Goal: Information Seeking & Learning: Learn about a topic

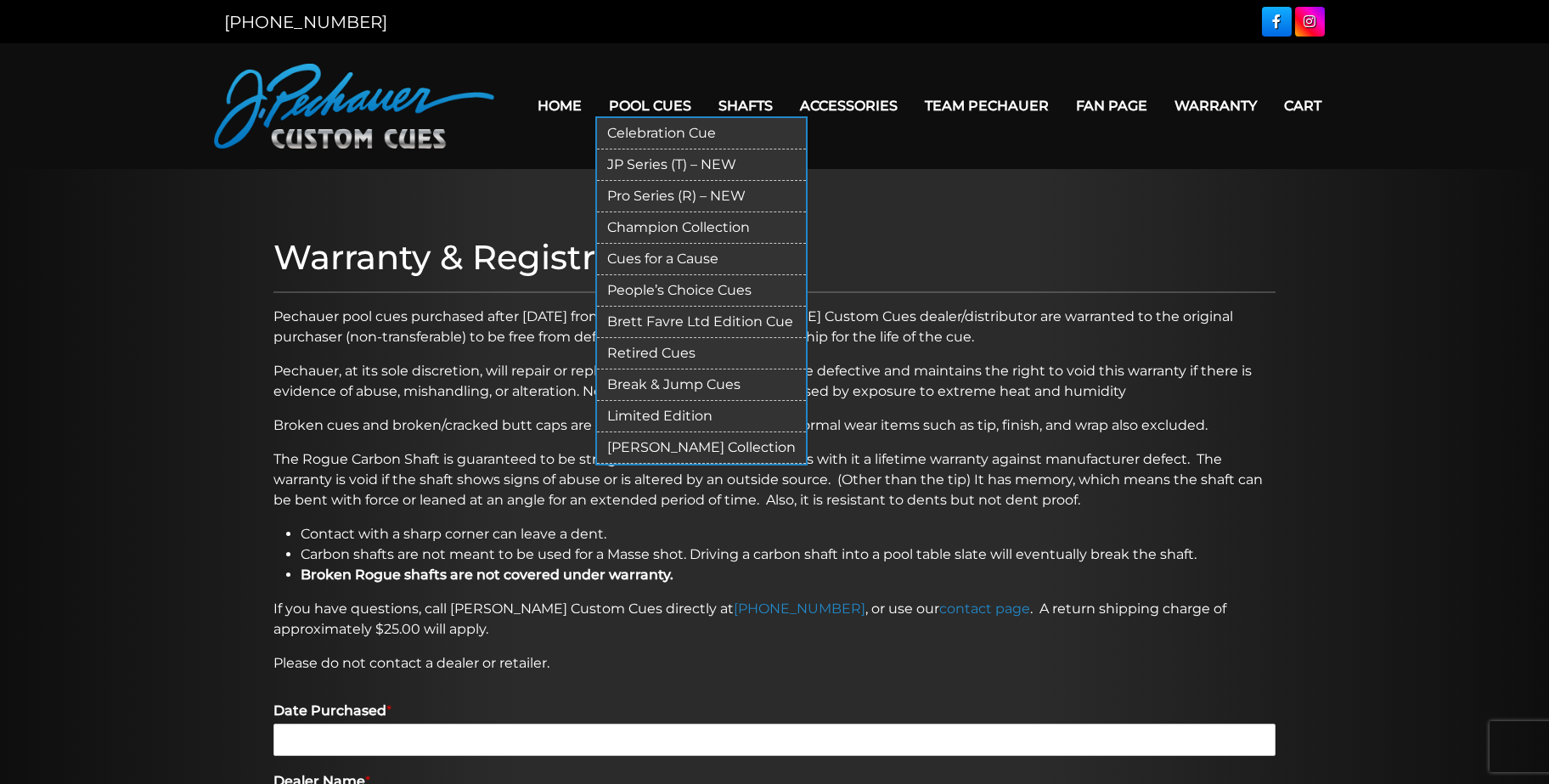
click at [665, 441] on link "[PERSON_NAME] Collection" at bounding box center [702, 448] width 209 height 32
click at [661, 350] on link "Retired Cues" at bounding box center [702, 353] width 209 height 32
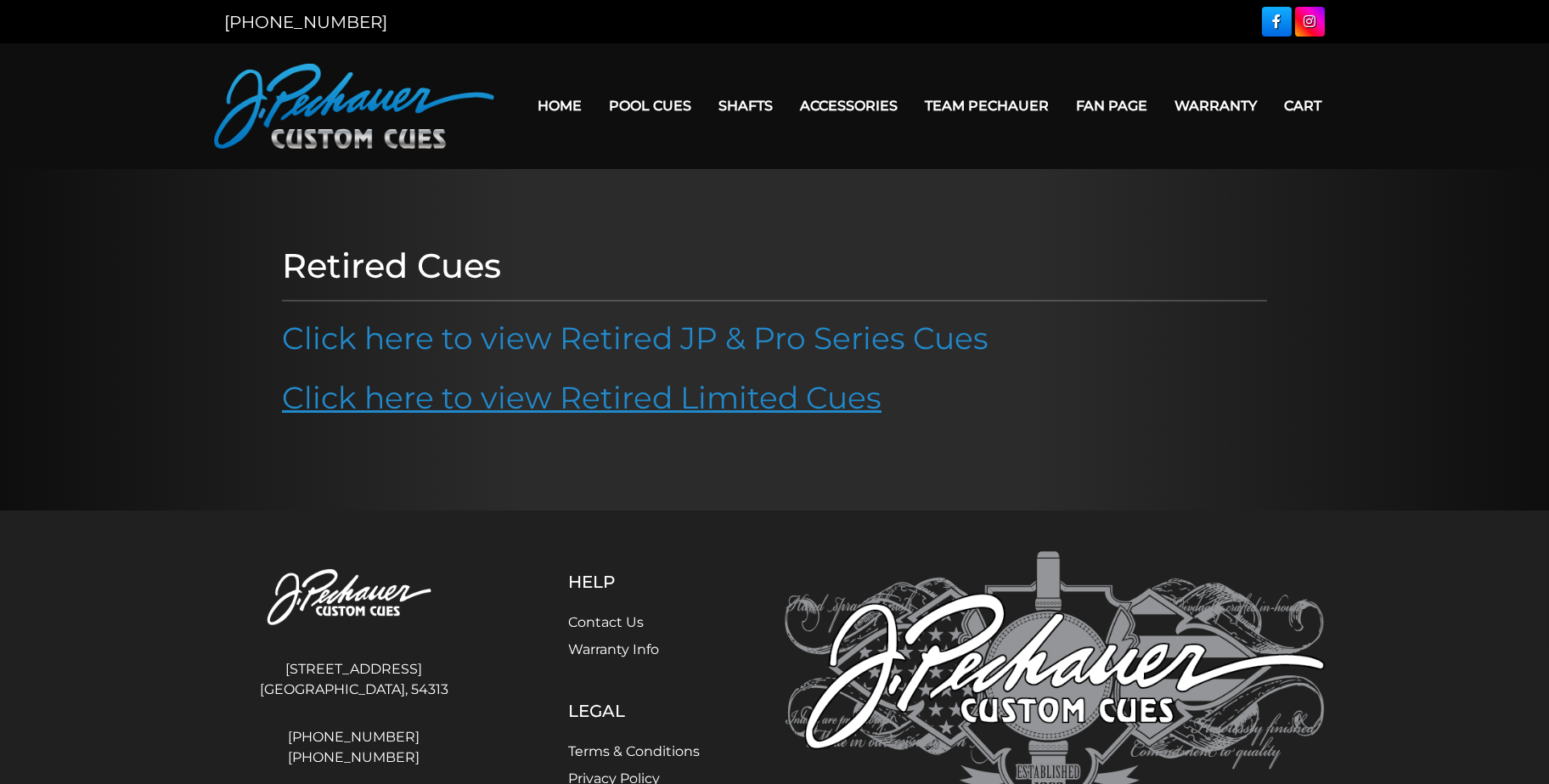
click at [667, 393] on link "Click here to view Retired Limited Cues" at bounding box center [582, 397] width 600 height 37
click at [644, 387] on link "Click here to view Retired Limited Cues" at bounding box center [582, 397] width 600 height 37
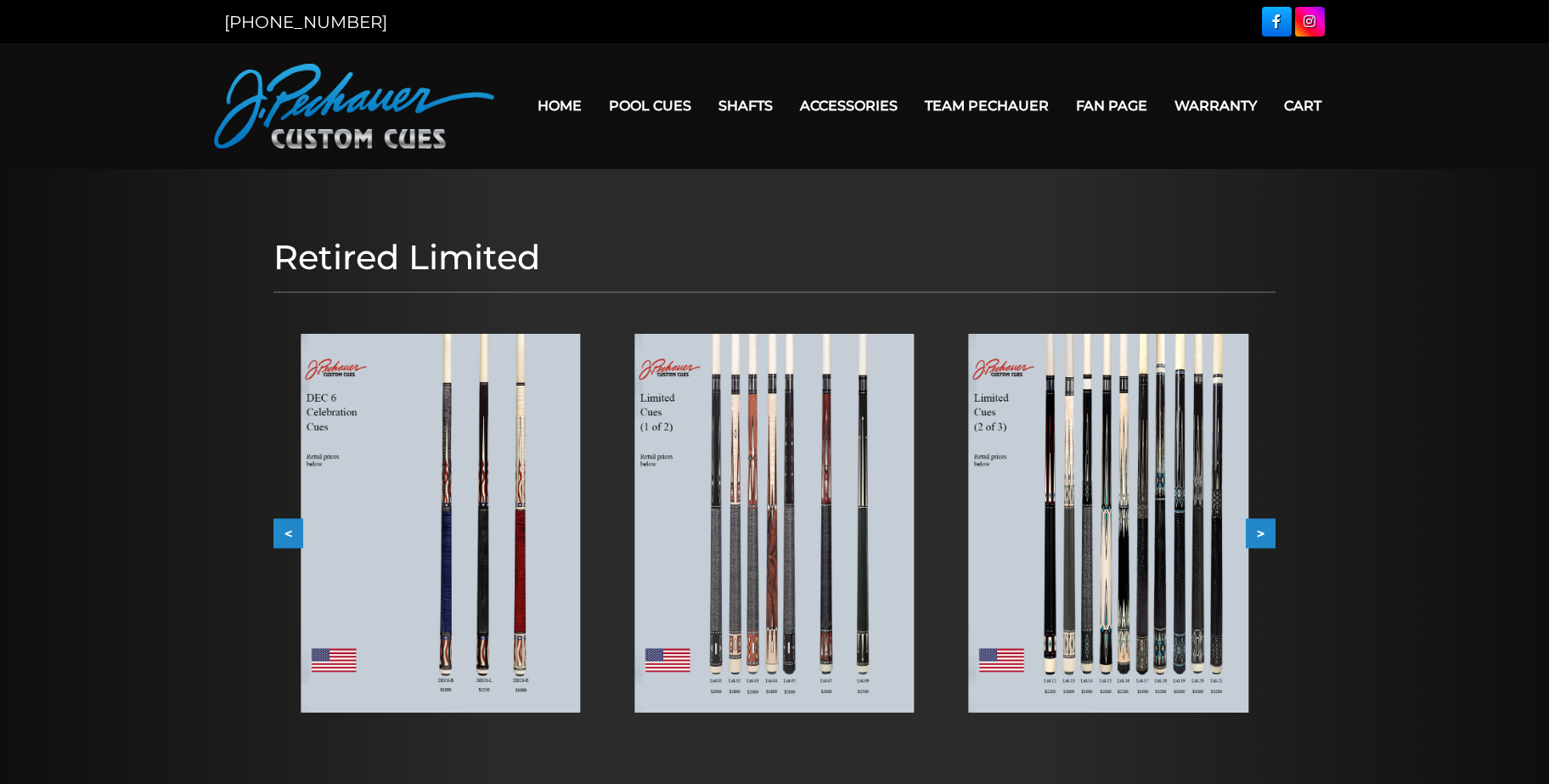
click at [1263, 531] on button ">" at bounding box center [1260, 533] width 30 height 30
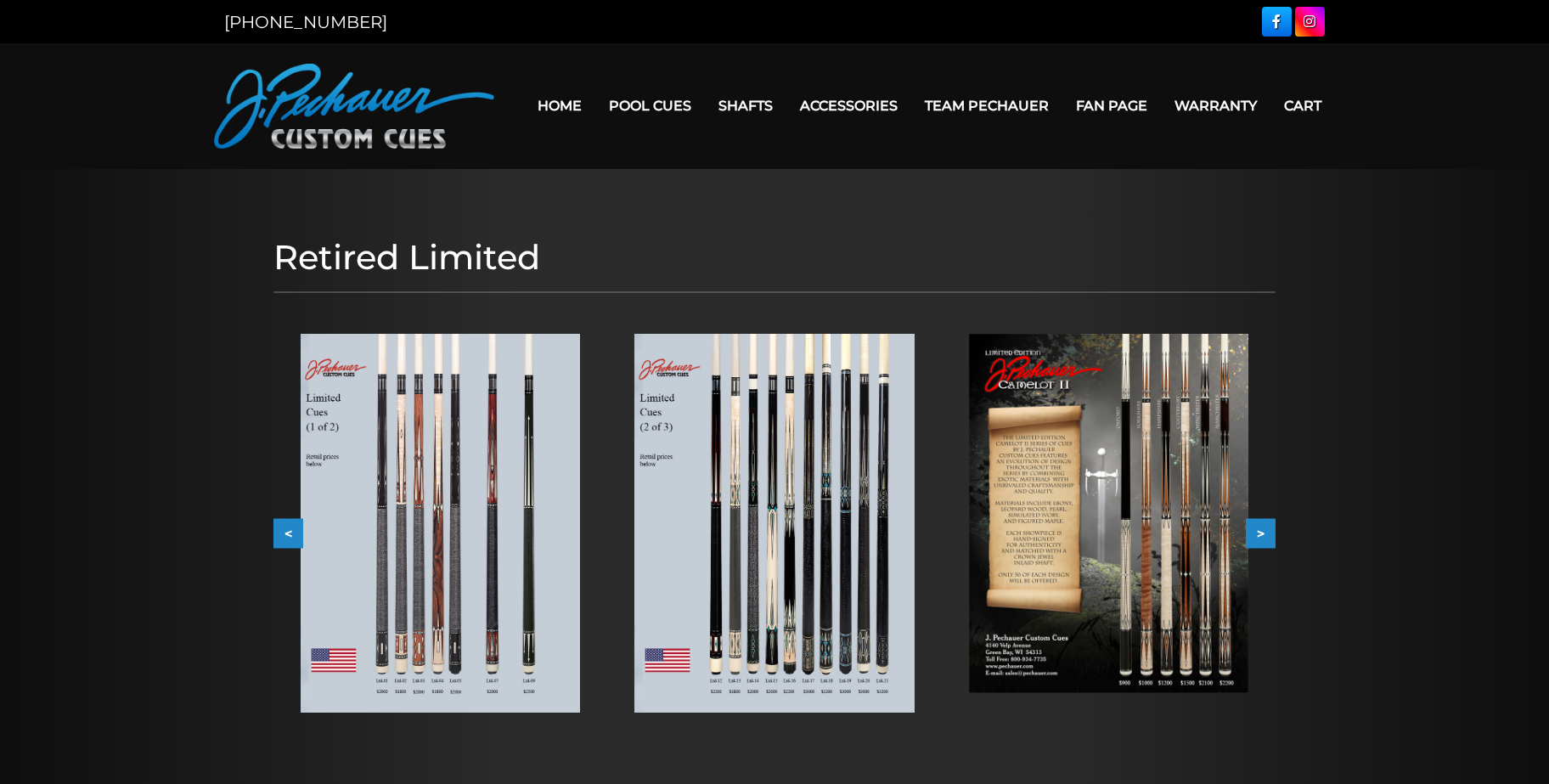
click at [1180, 526] on img at bounding box center [1108, 513] width 279 height 359
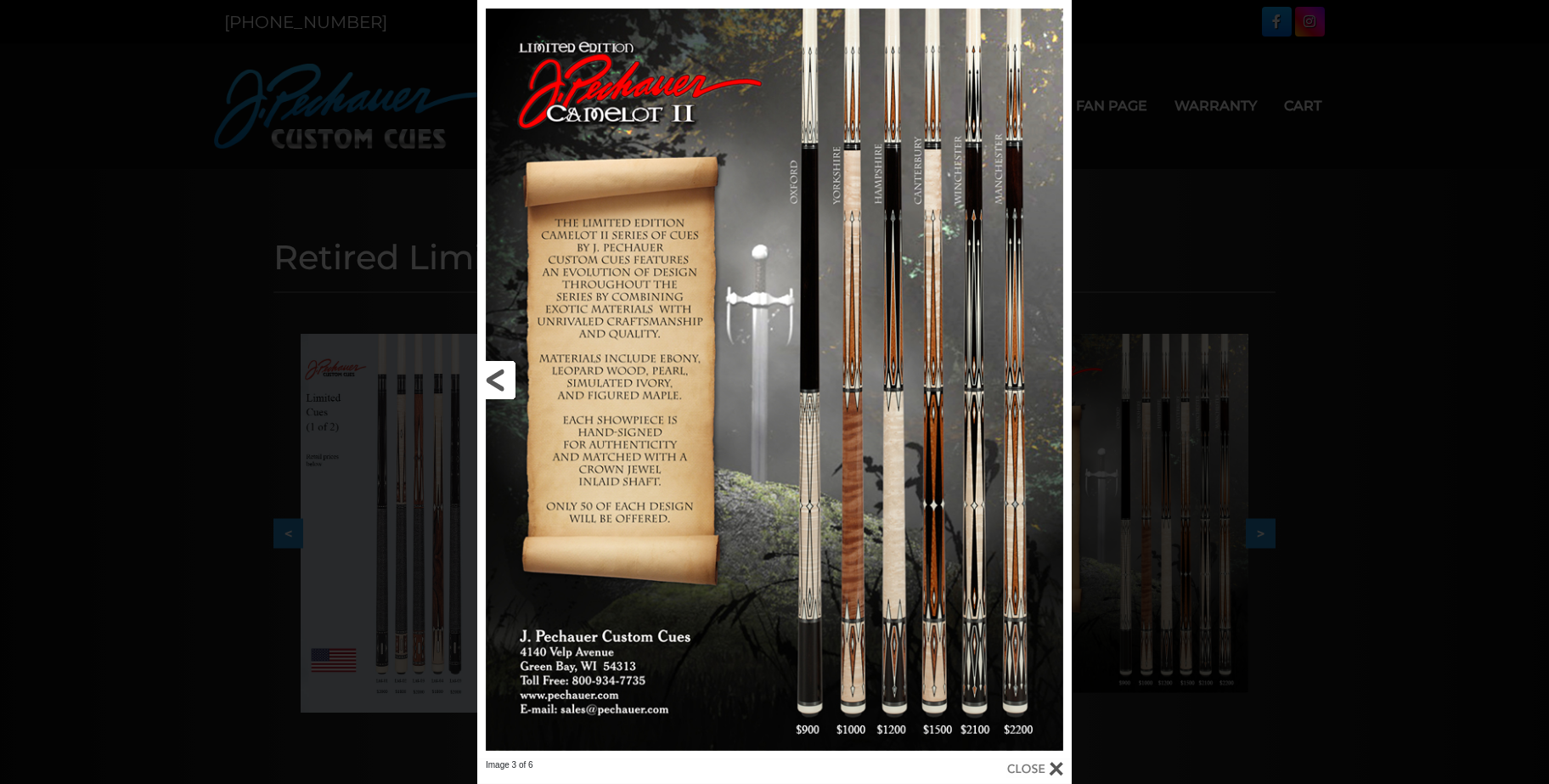
click at [489, 381] on link at bounding box center [610, 379] width 268 height 759
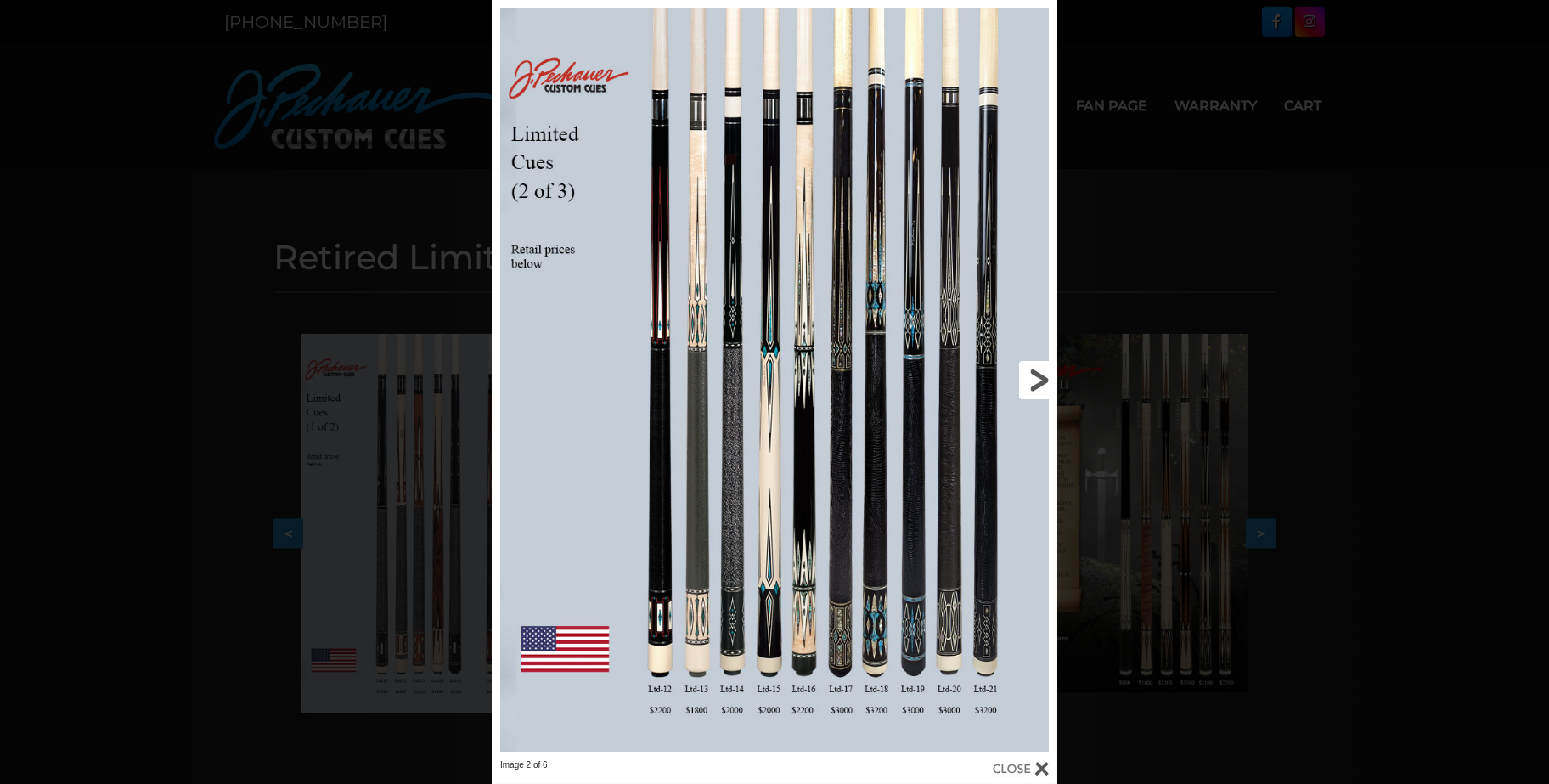
click at [1039, 379] on link at bounding box center [930, 379] width 255 height 759
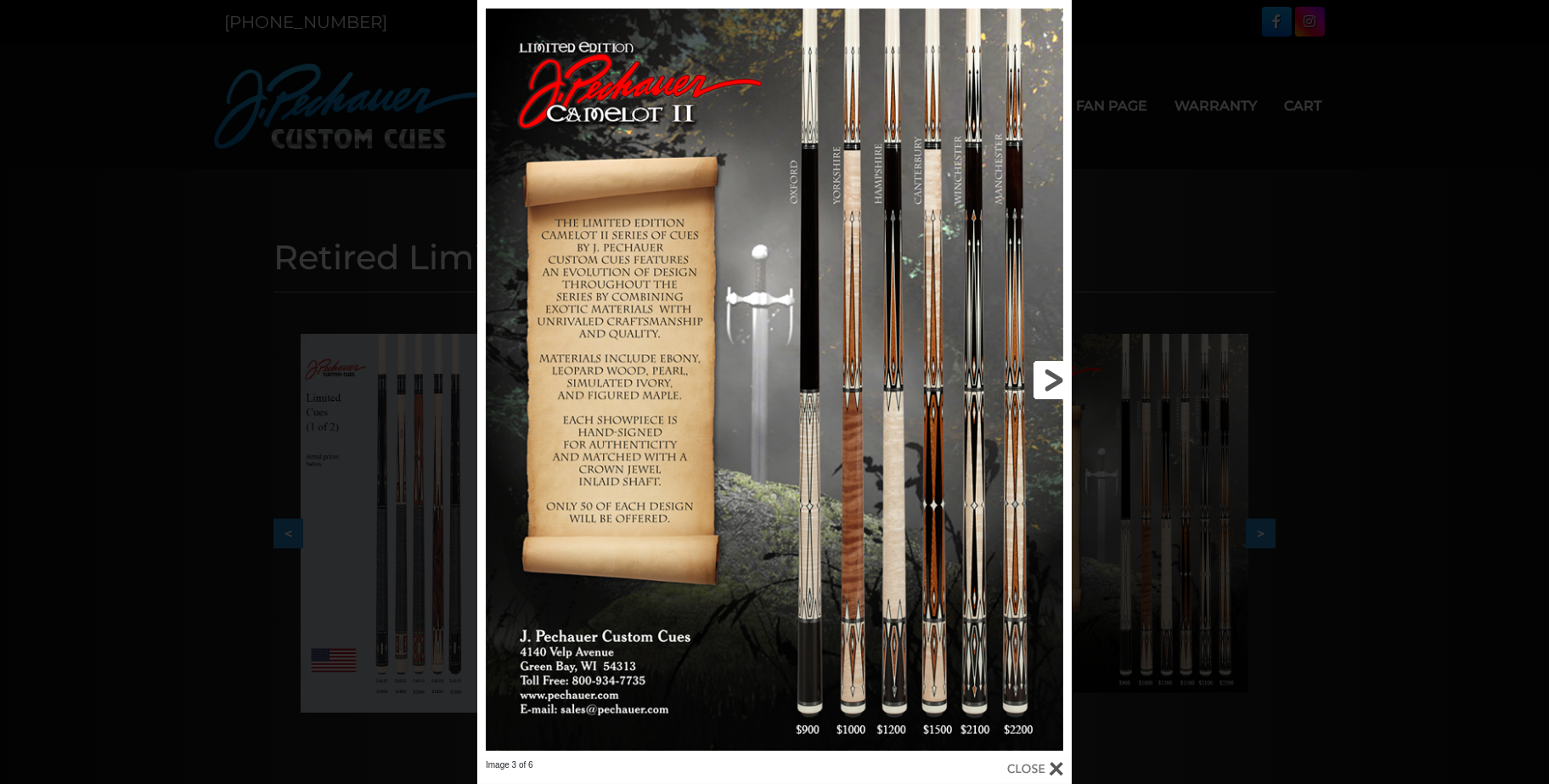
click at [1039, 379] on link at bounding box center [938, 379] width 268 height 759
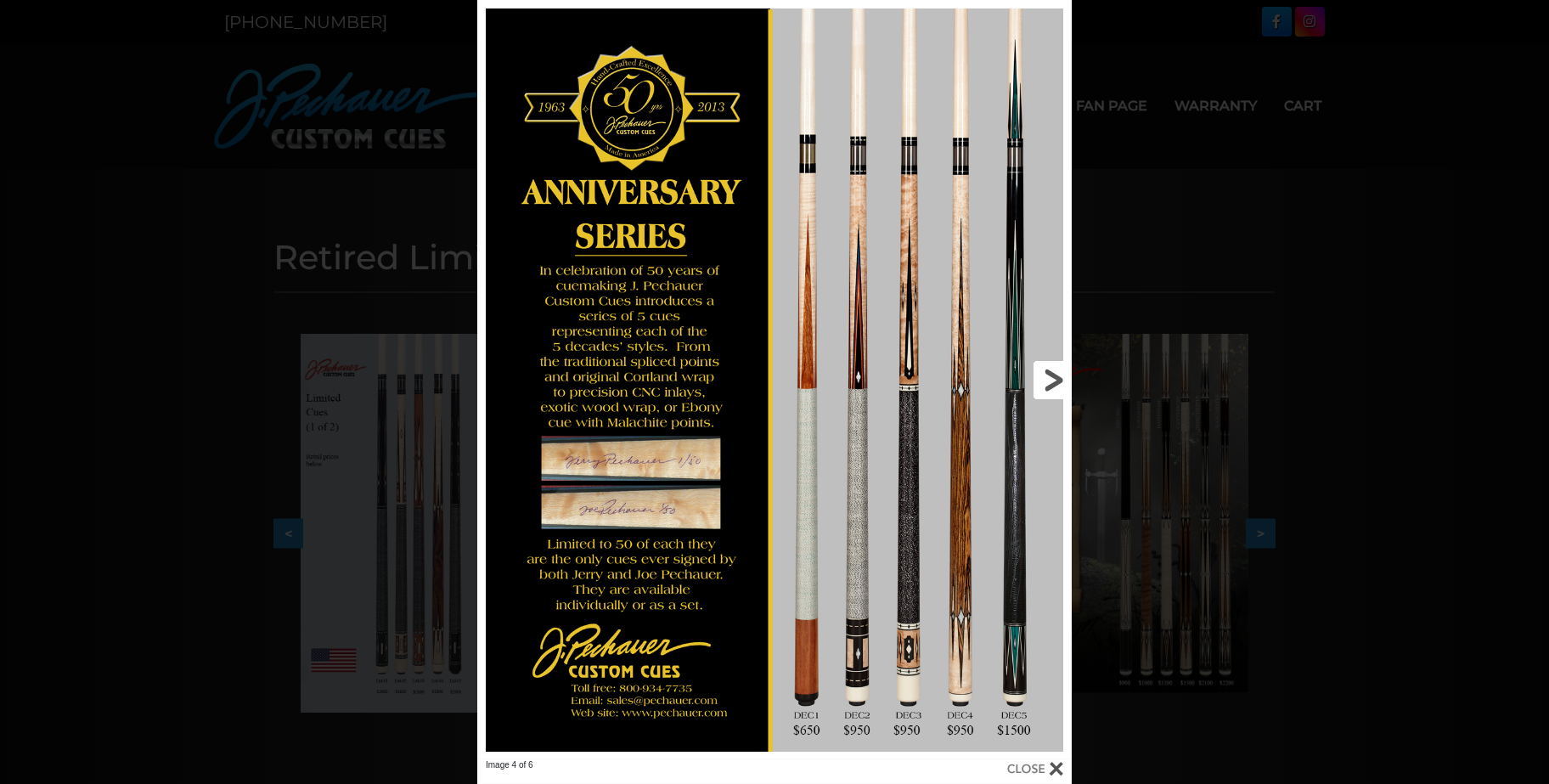
click at [1055, 380] on link at bounding box center [938, 379] width 268 height 759
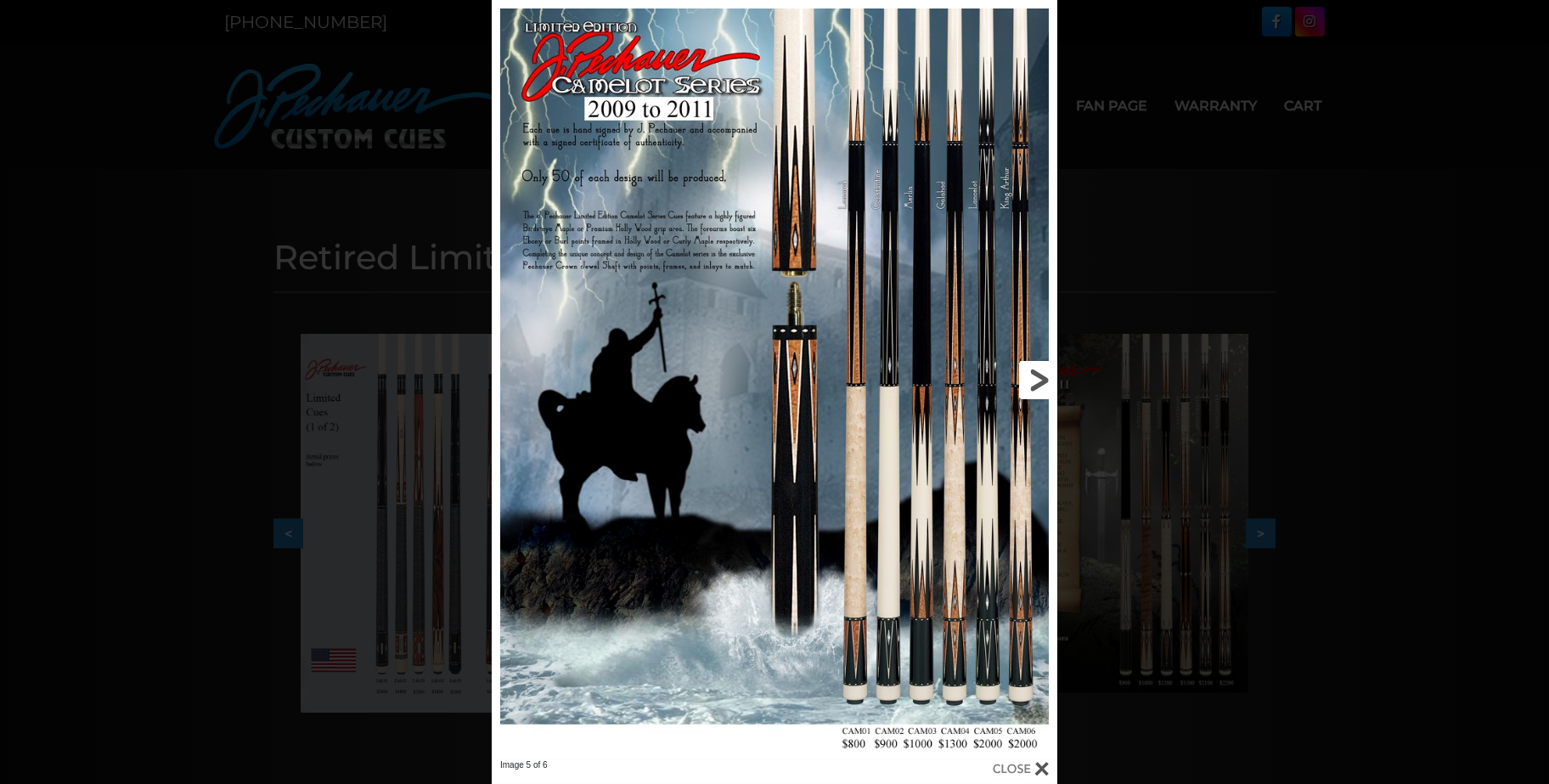
click at [1048, 380] on link at bounding box center [930, 379] width 255 height 759
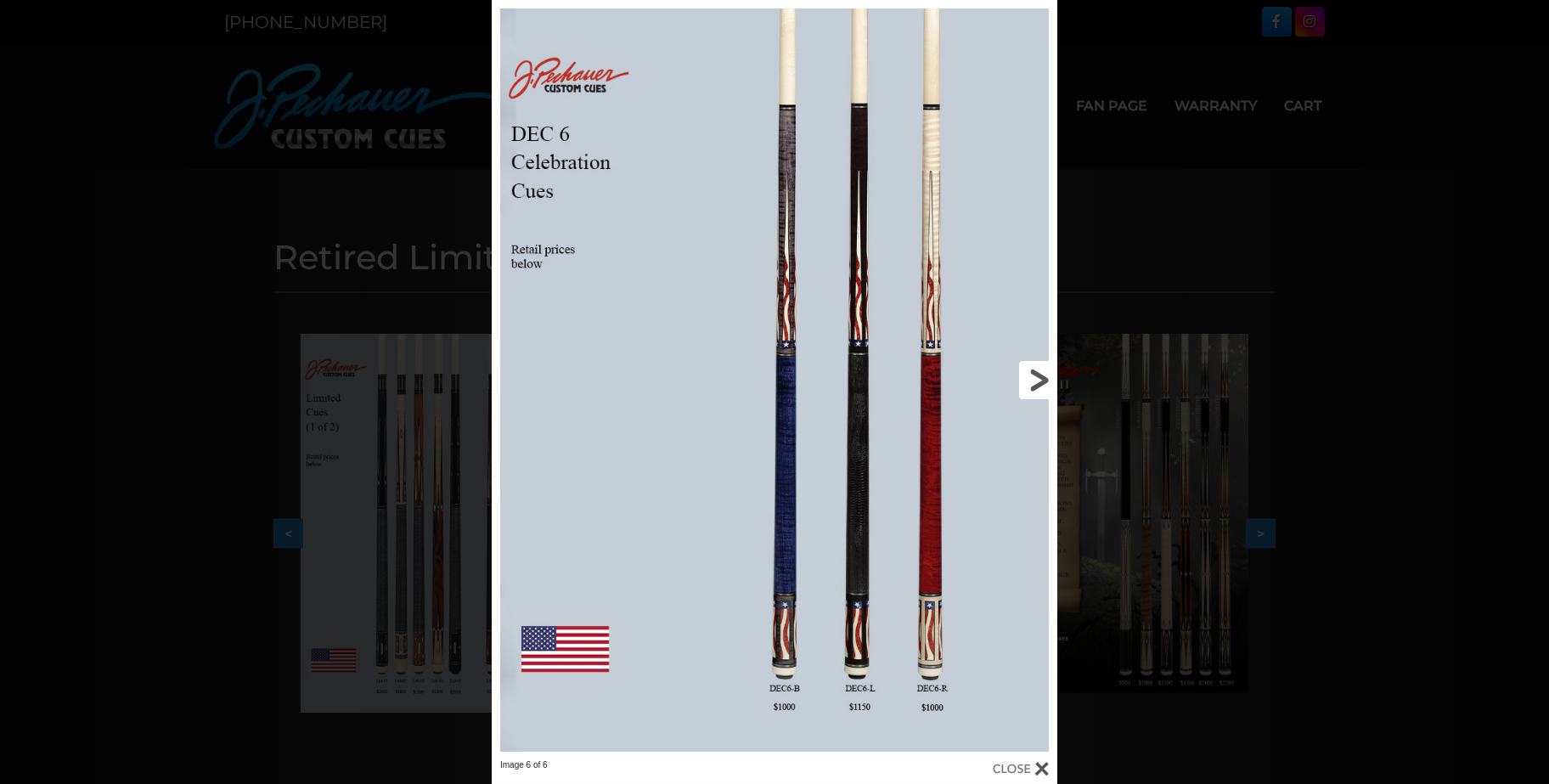
click at [1048, 380] on link at bounding box center [930, 379] width 255 height 759
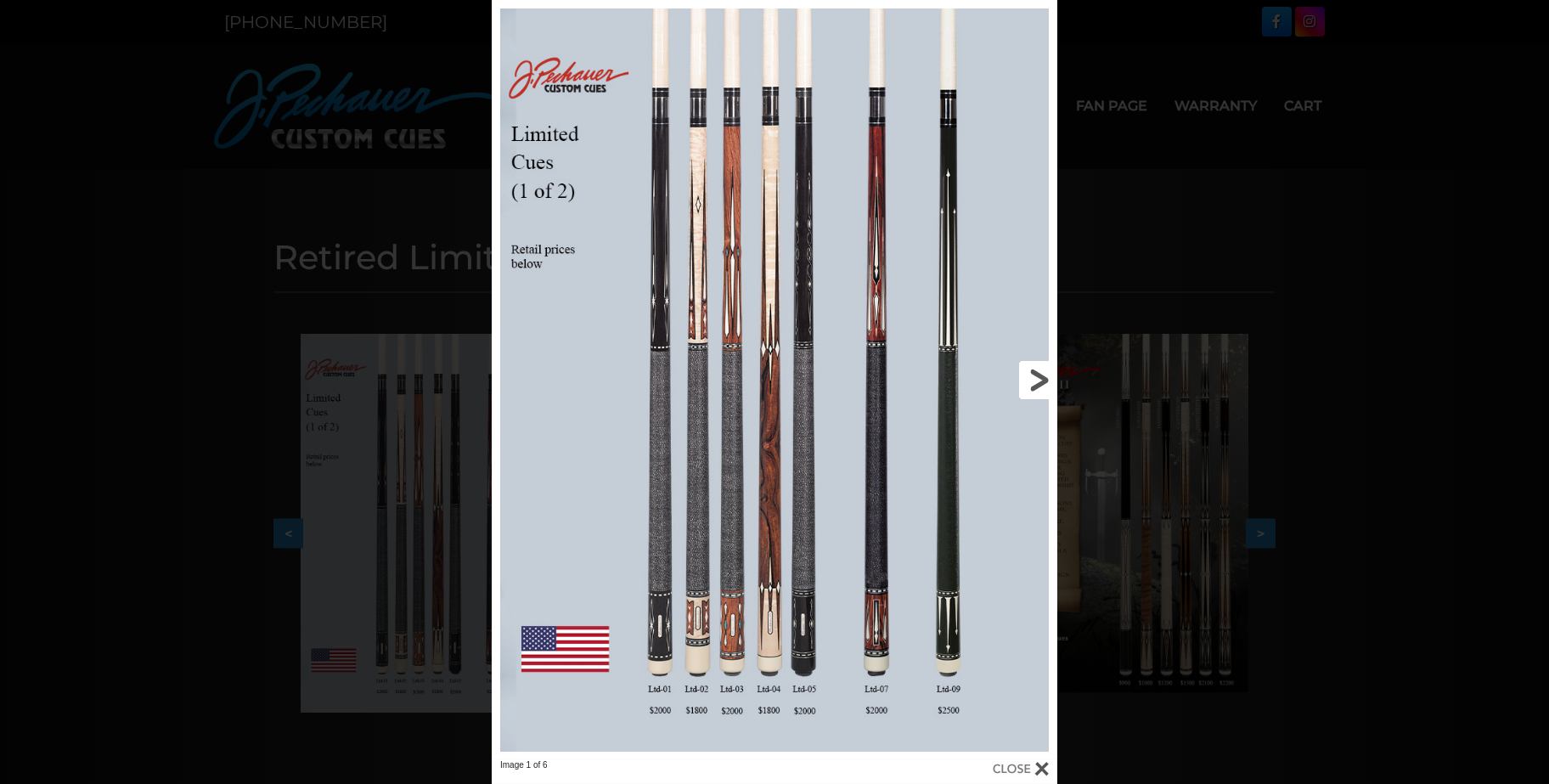
click at [1048, 380] on link at bounding box center [930, 379] width 255 height 759
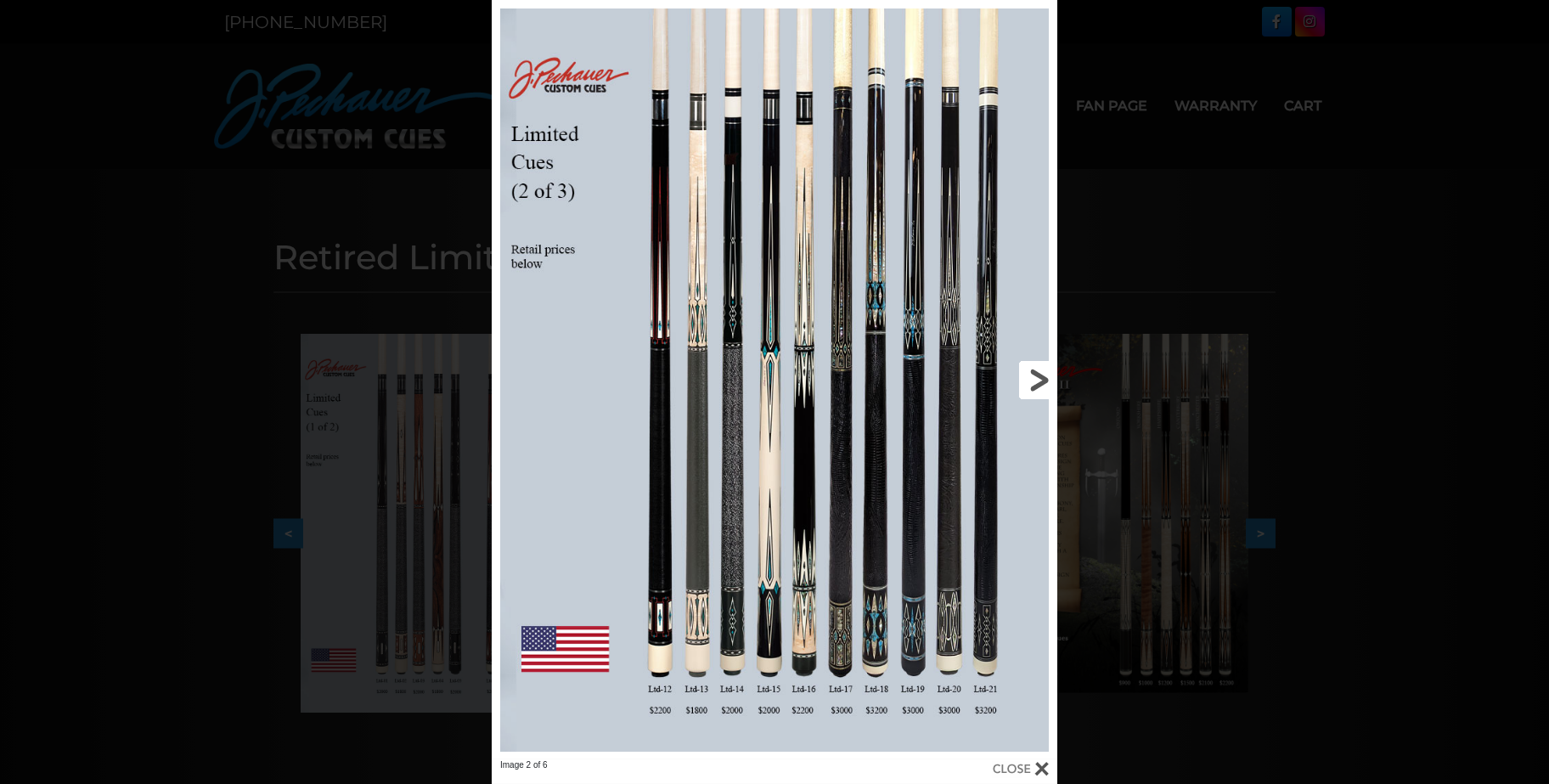
click at [1048, 380] on link at bounding box center [930, 379] width 255 height 759
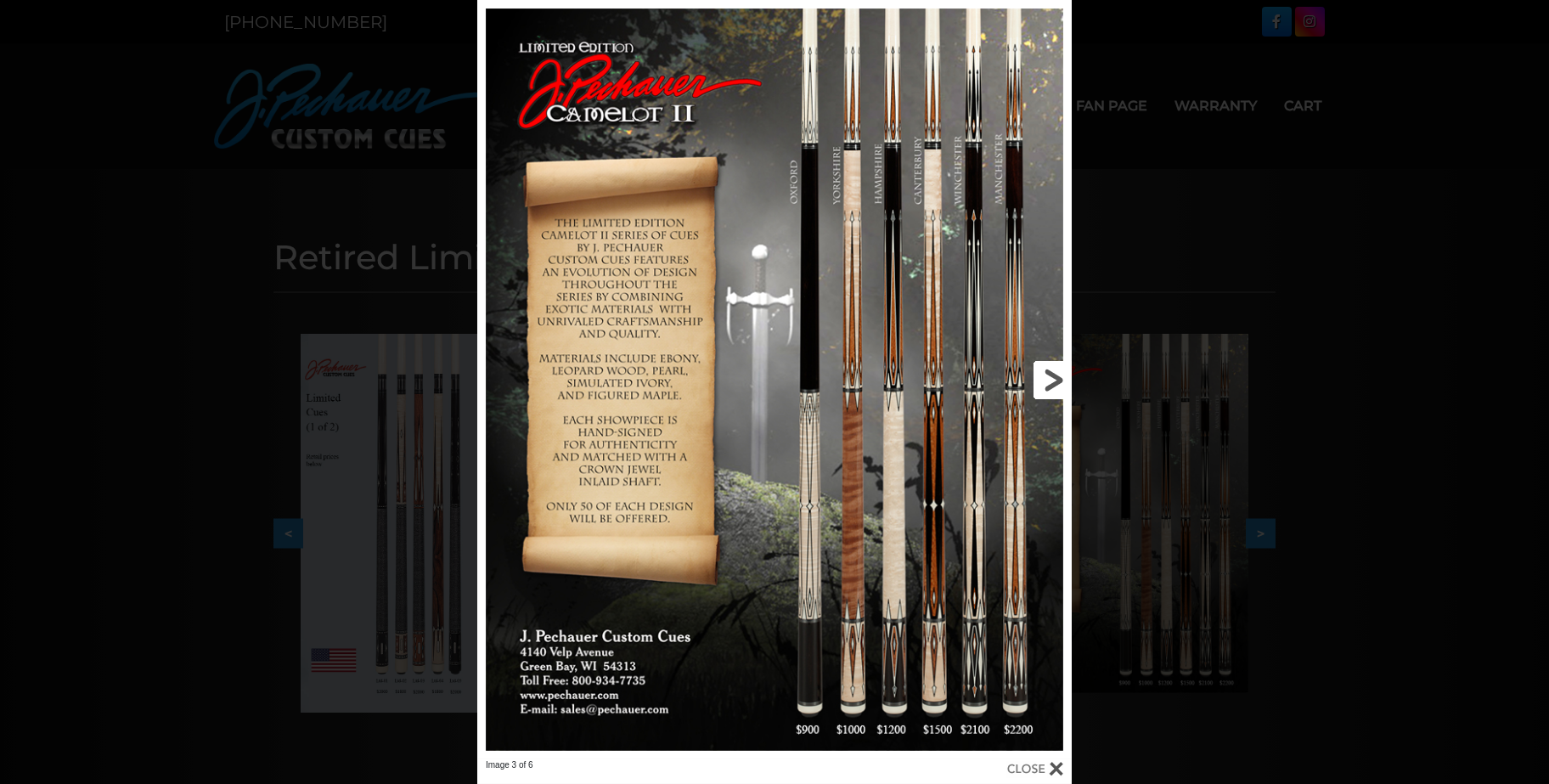
click at [1048, 380] on link at bounding box center [938, 379] width 268 height 759
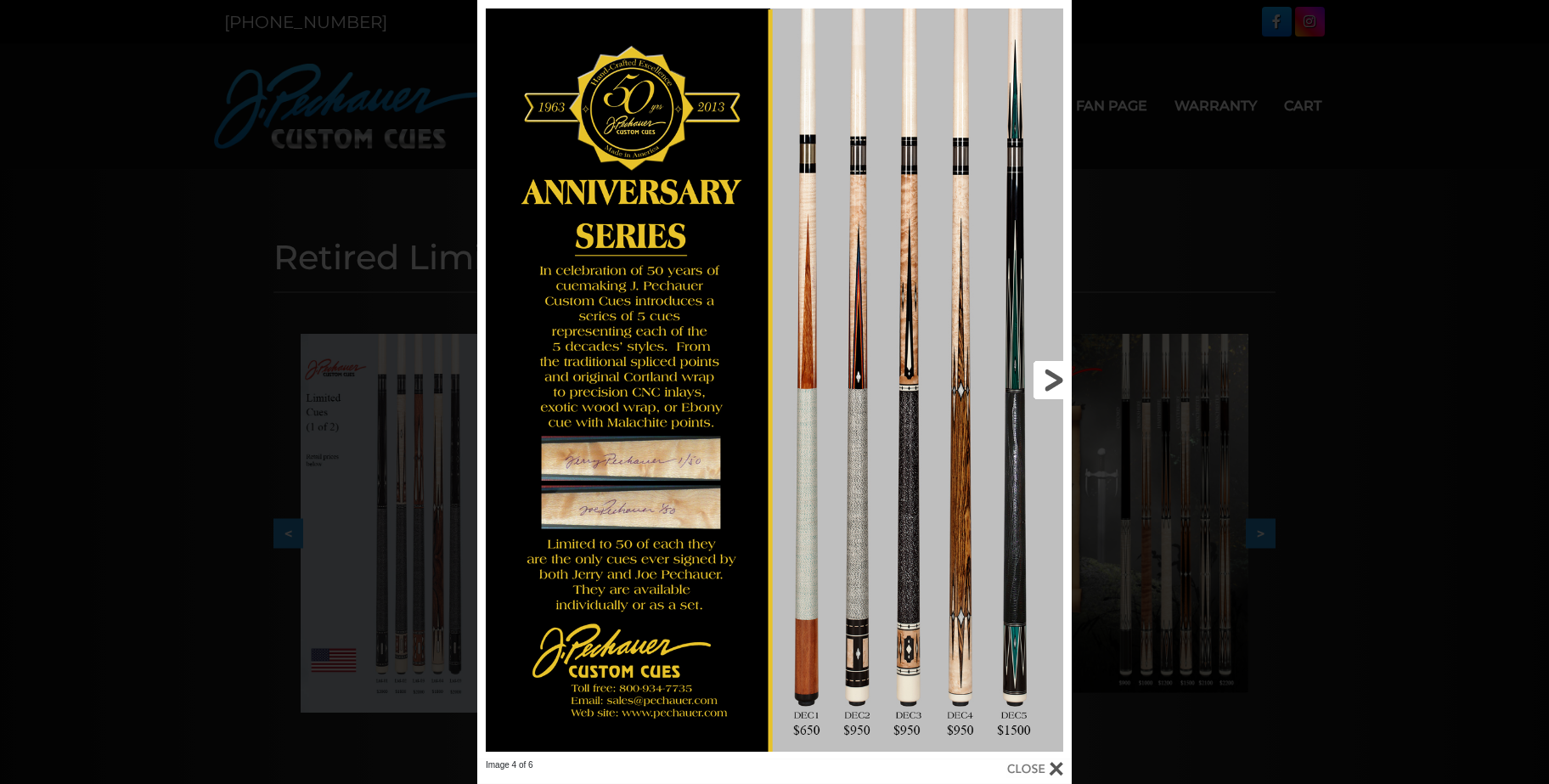
click at [1048, 380] on link at bounding box center [938, 379] width 268 height 759
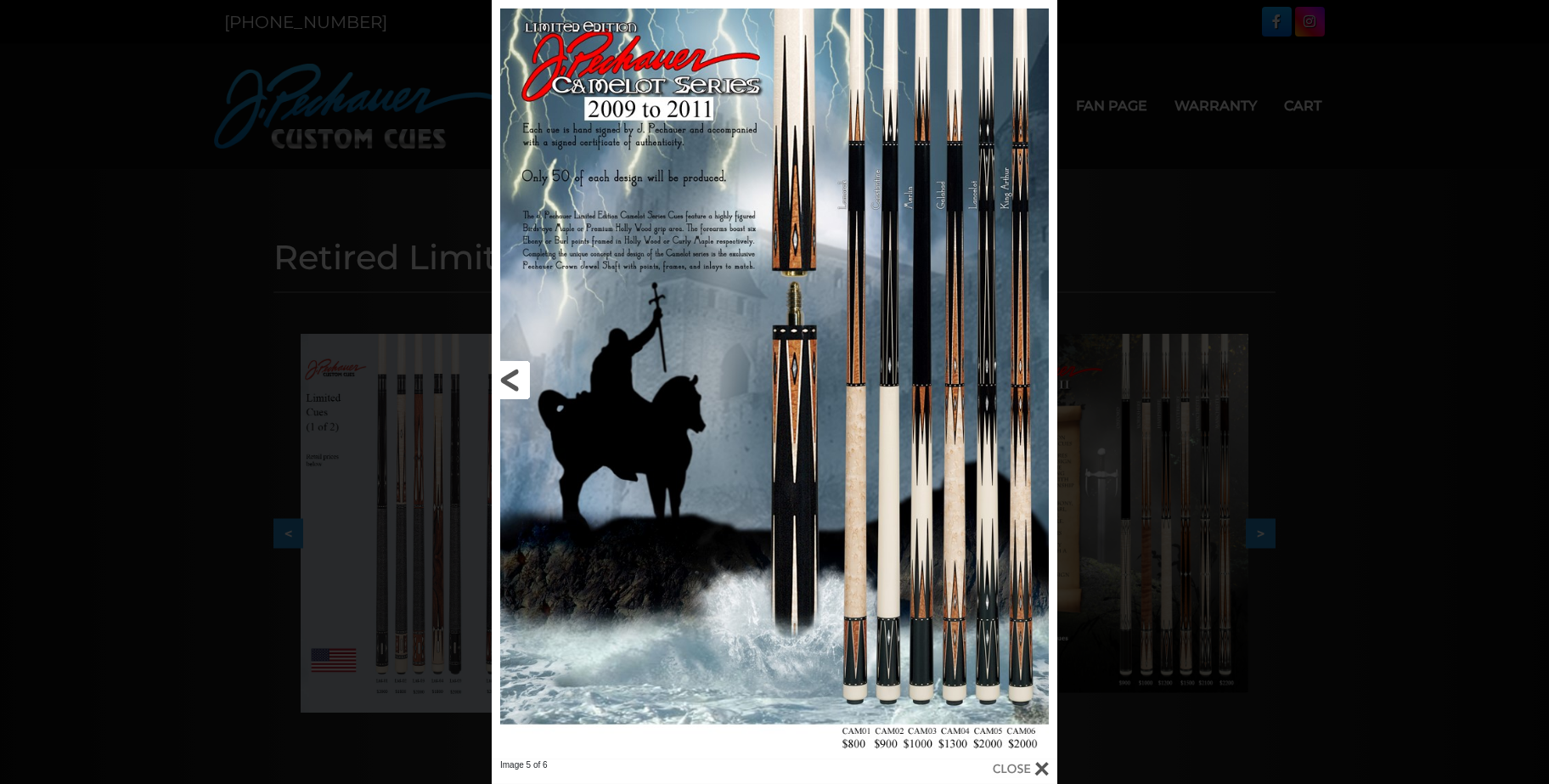
click at [516, 374] on link at bounding box center [619, 379] width 255 height 759
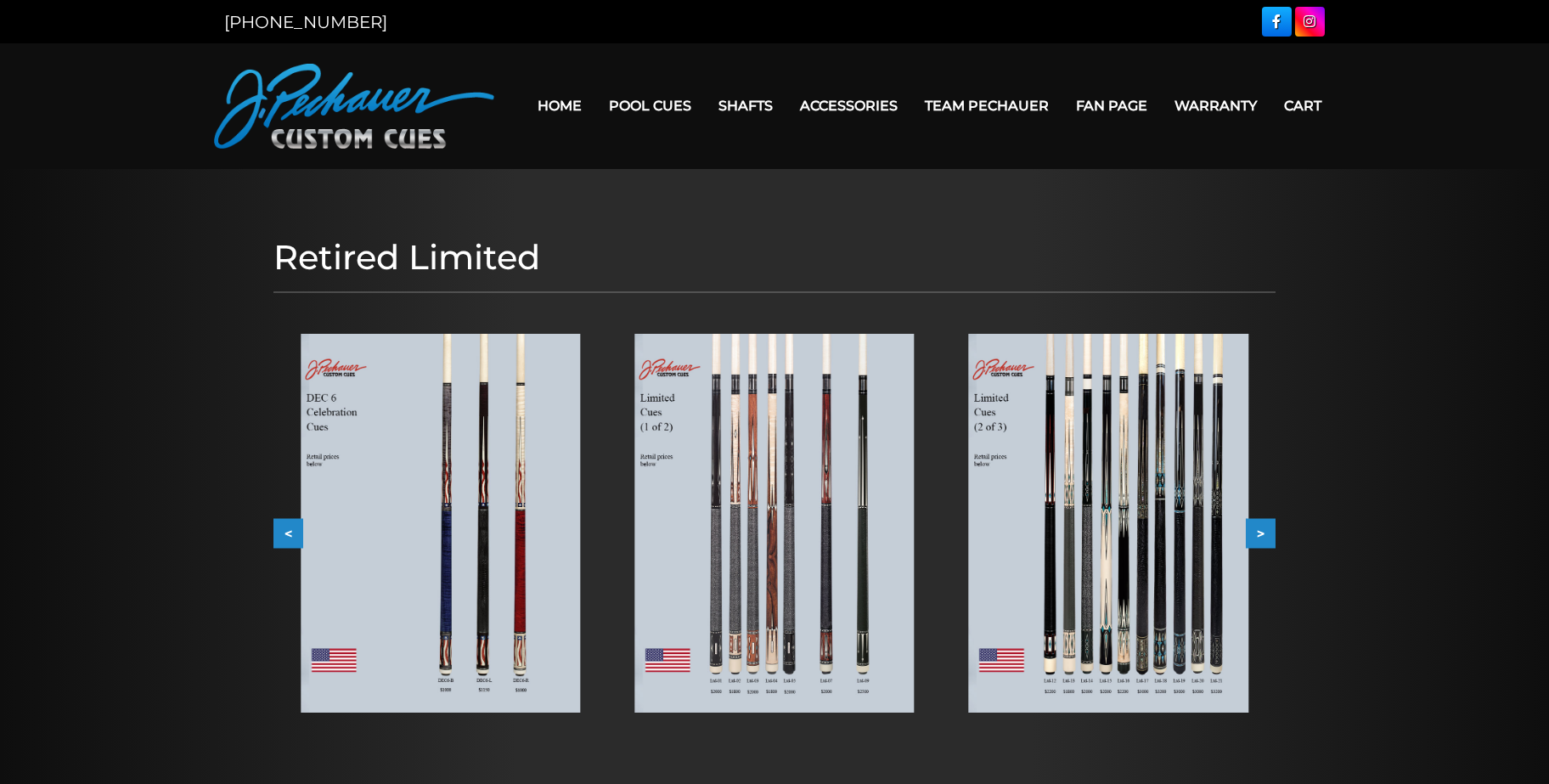
click at [288, 535] on button "<" at bounding box center [288, 533] width 30 height 30
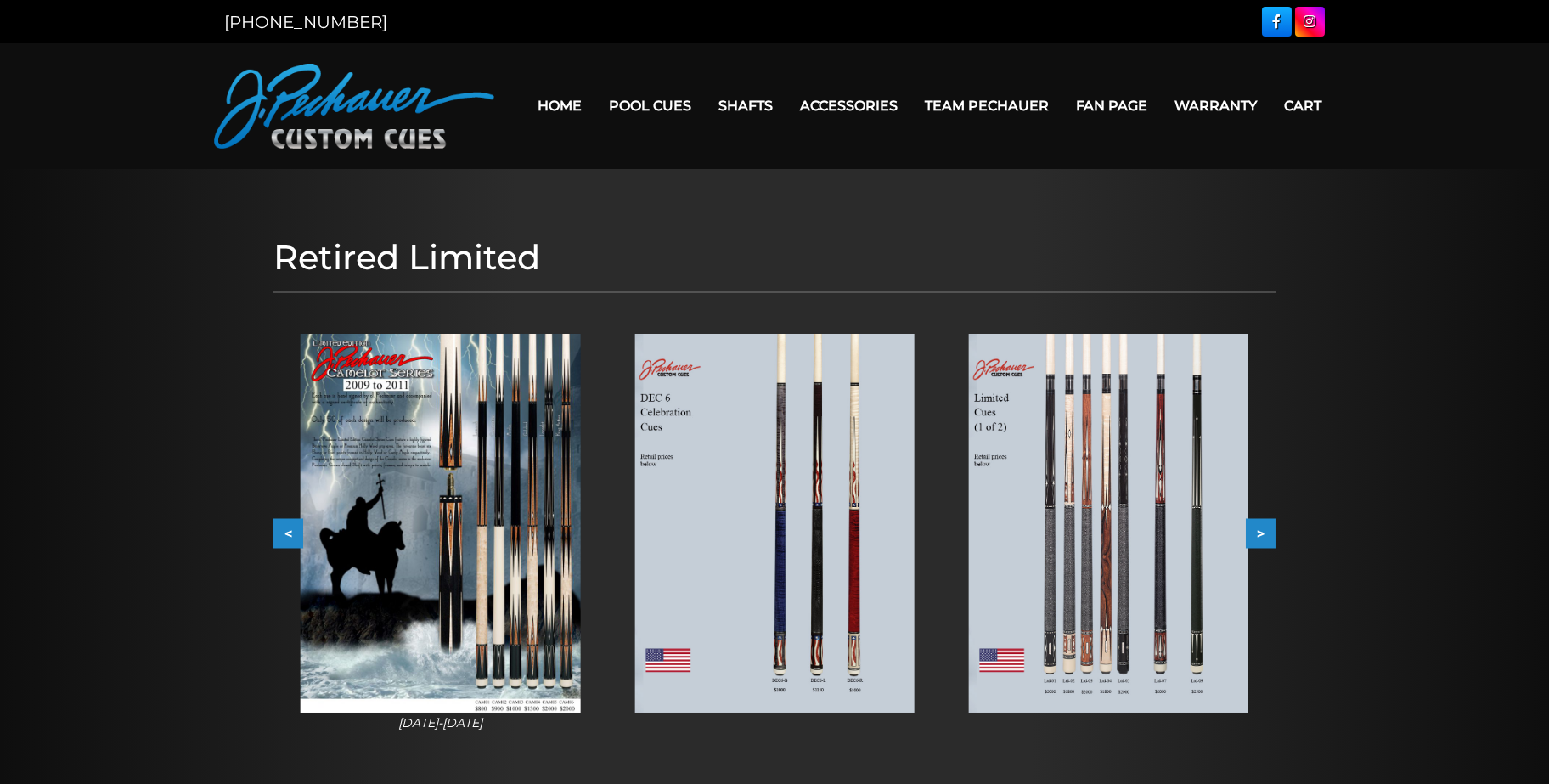
click at [288, 535] on button "<" at bounding box center [288, 533] width 30 height 30
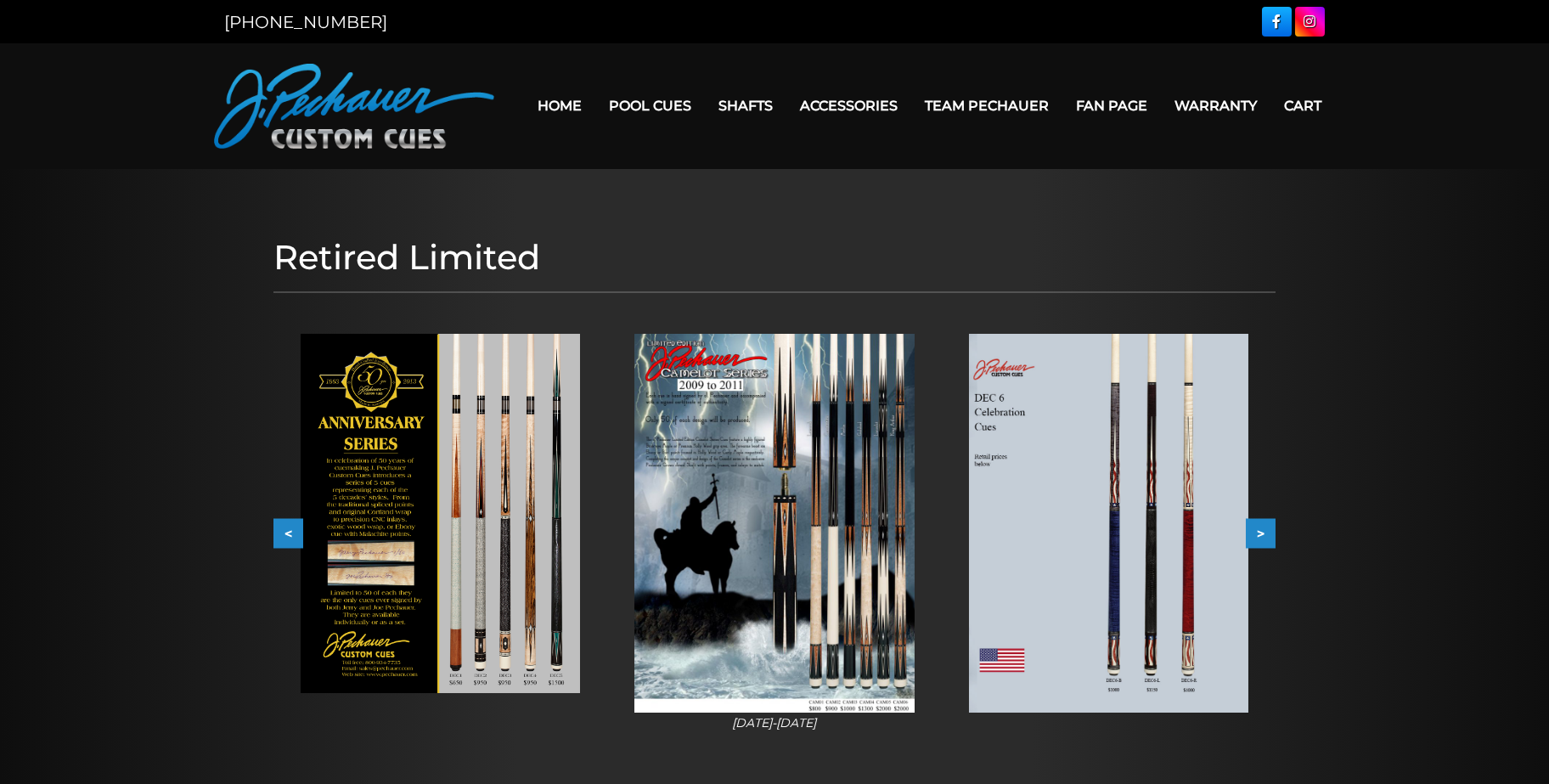
click at [288, 535] on button "<" at bounding box center [288, 533] width 30 height 30
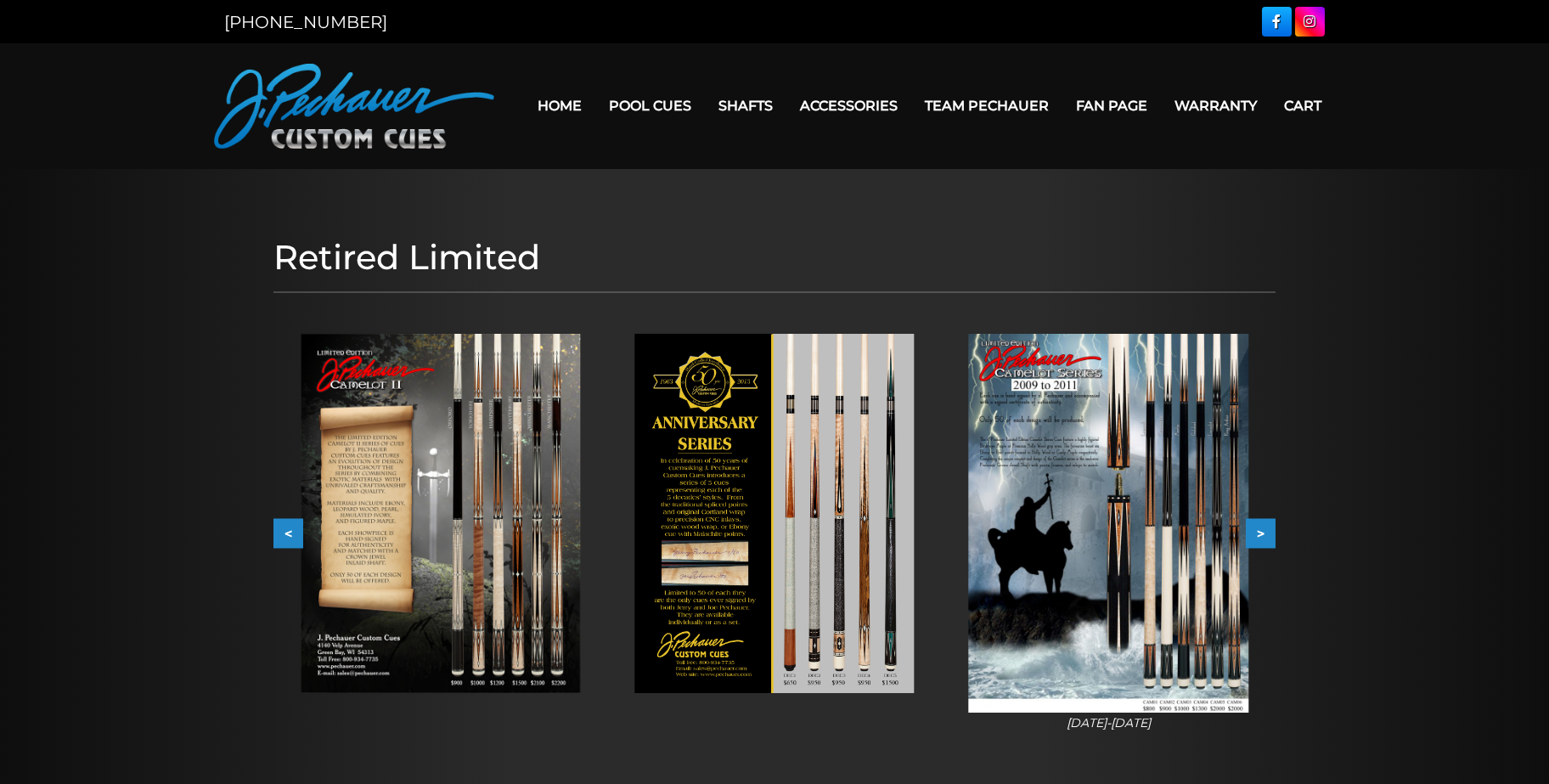
click at [288, 535] on button "<" at bounding box center [288, 533] width 30 height 30
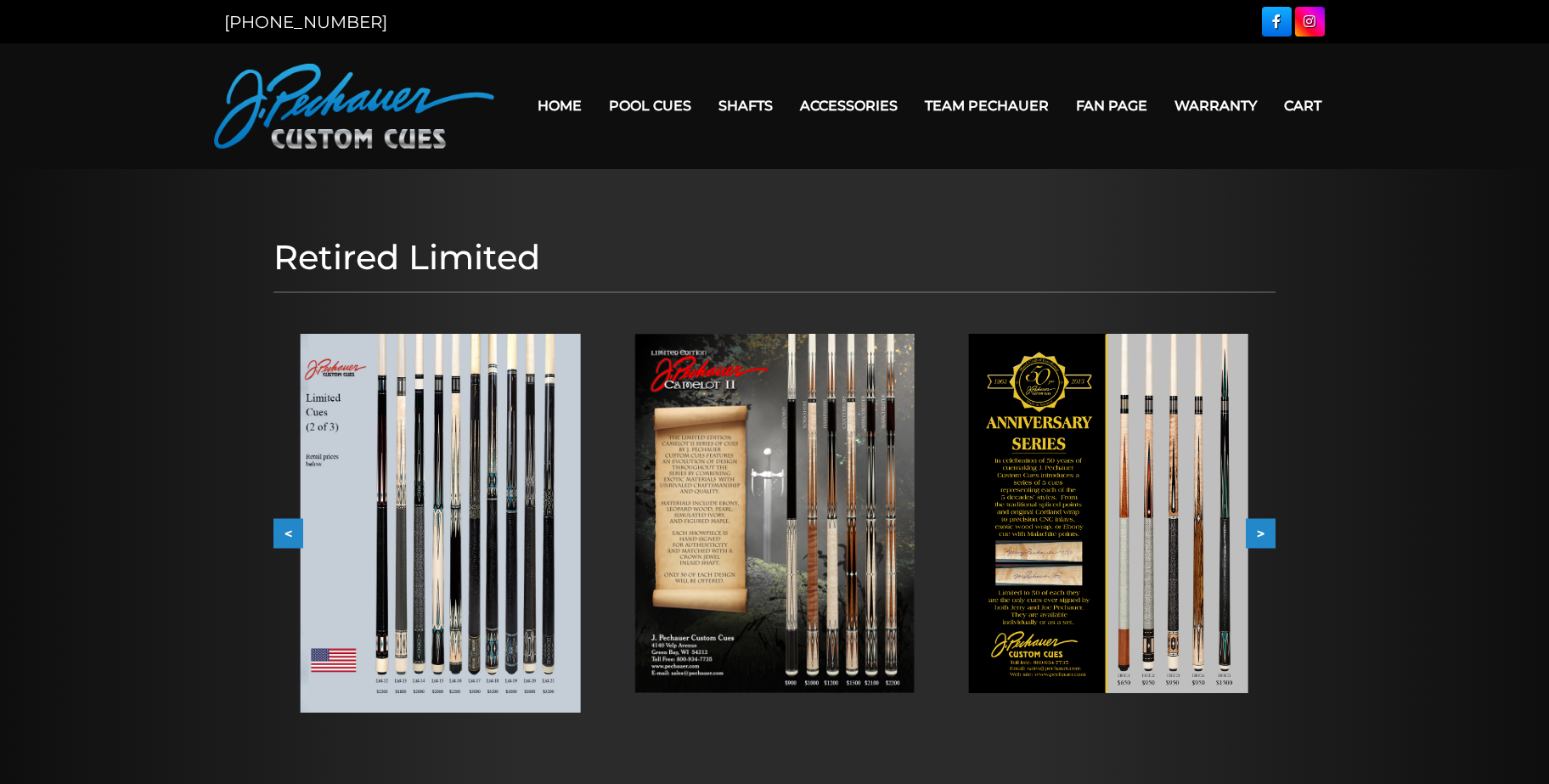
click at [288, 535] on button "<" at bounding box center [288, 533] width 30 height 30
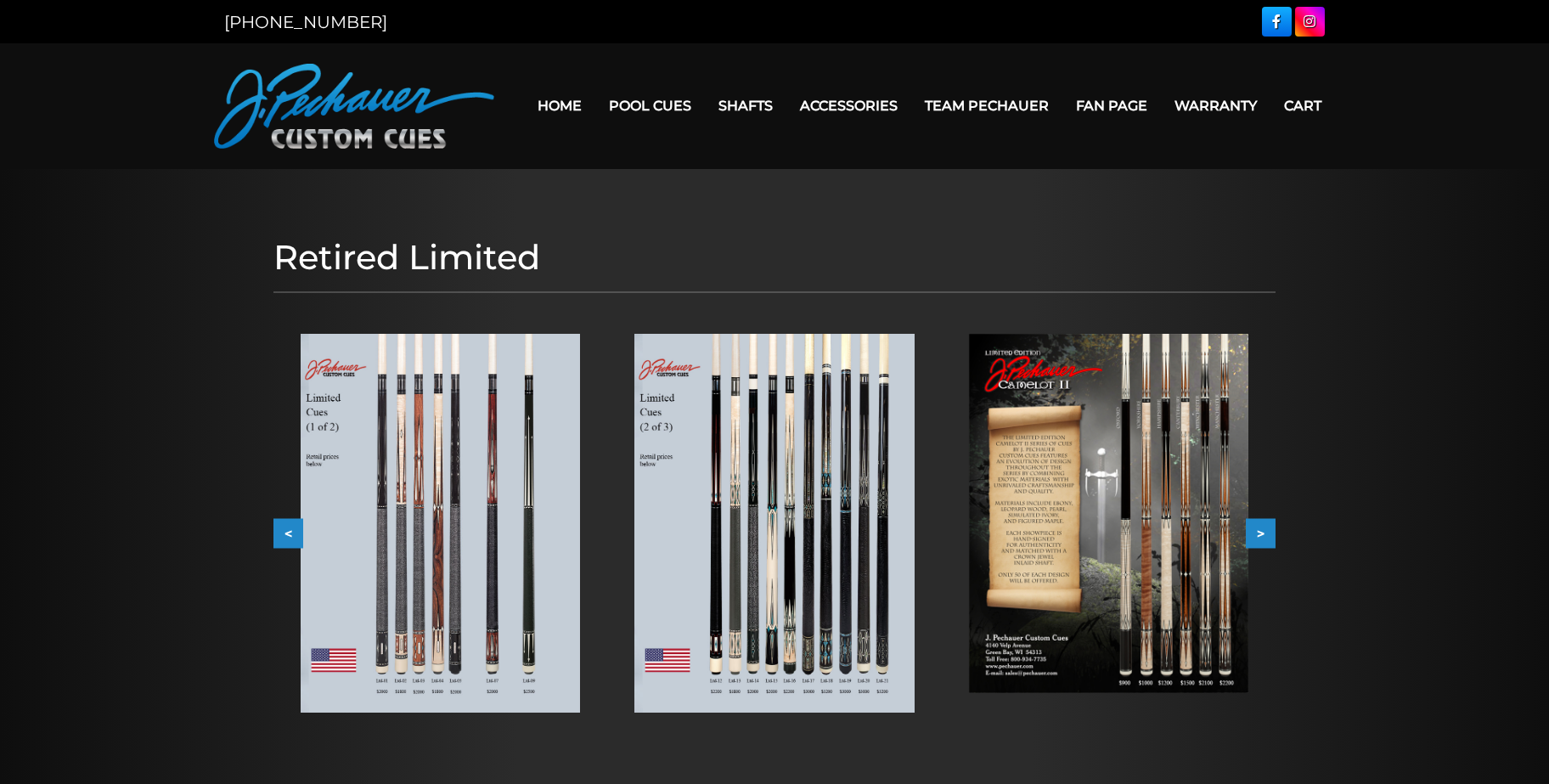
click at [288, 535] on button "<" at bounding box center [288, 533] width 30 height 30
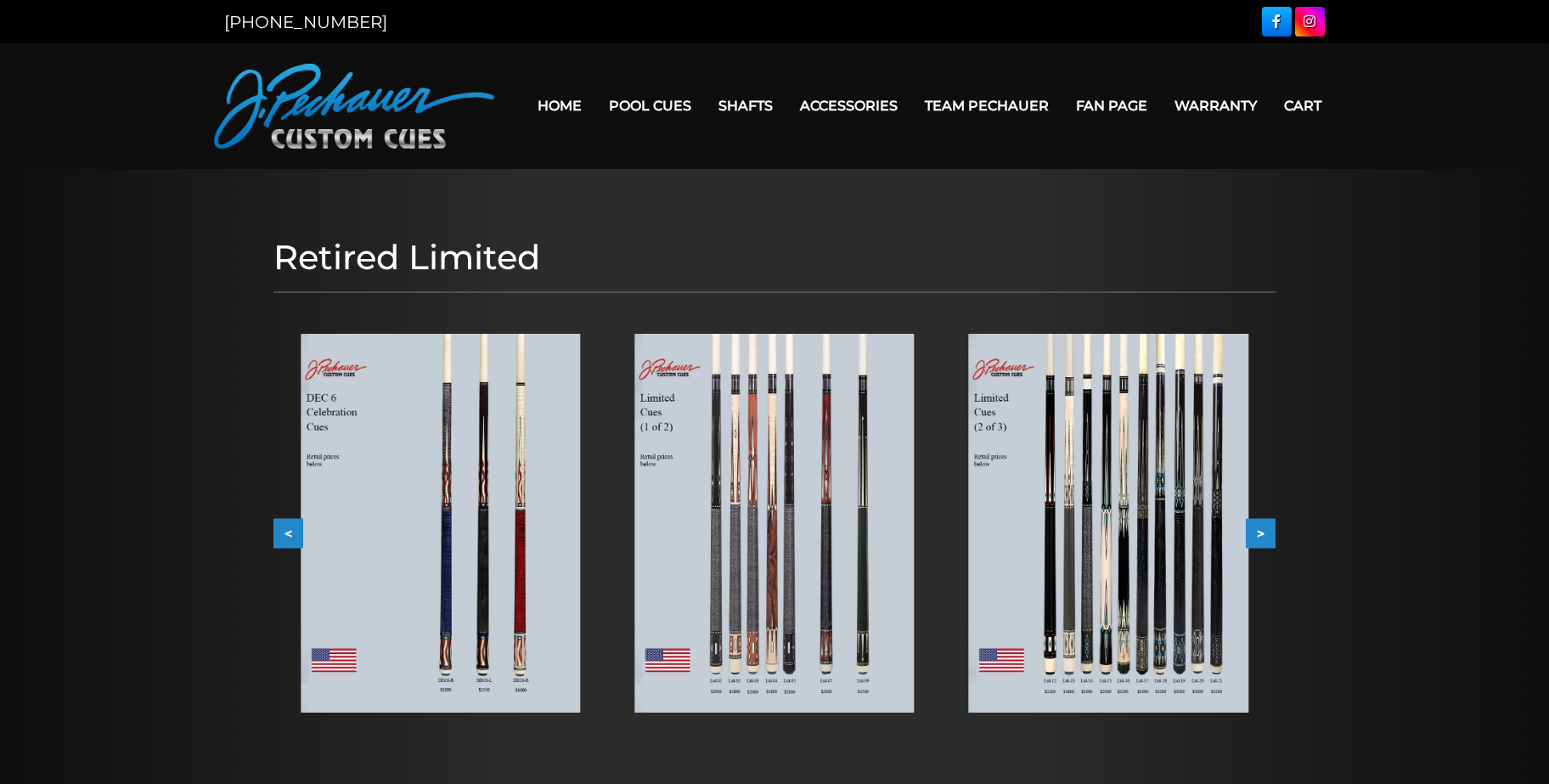
click at [288, 535] on button "<" at bounding box center [288, 533] width 30 height 30
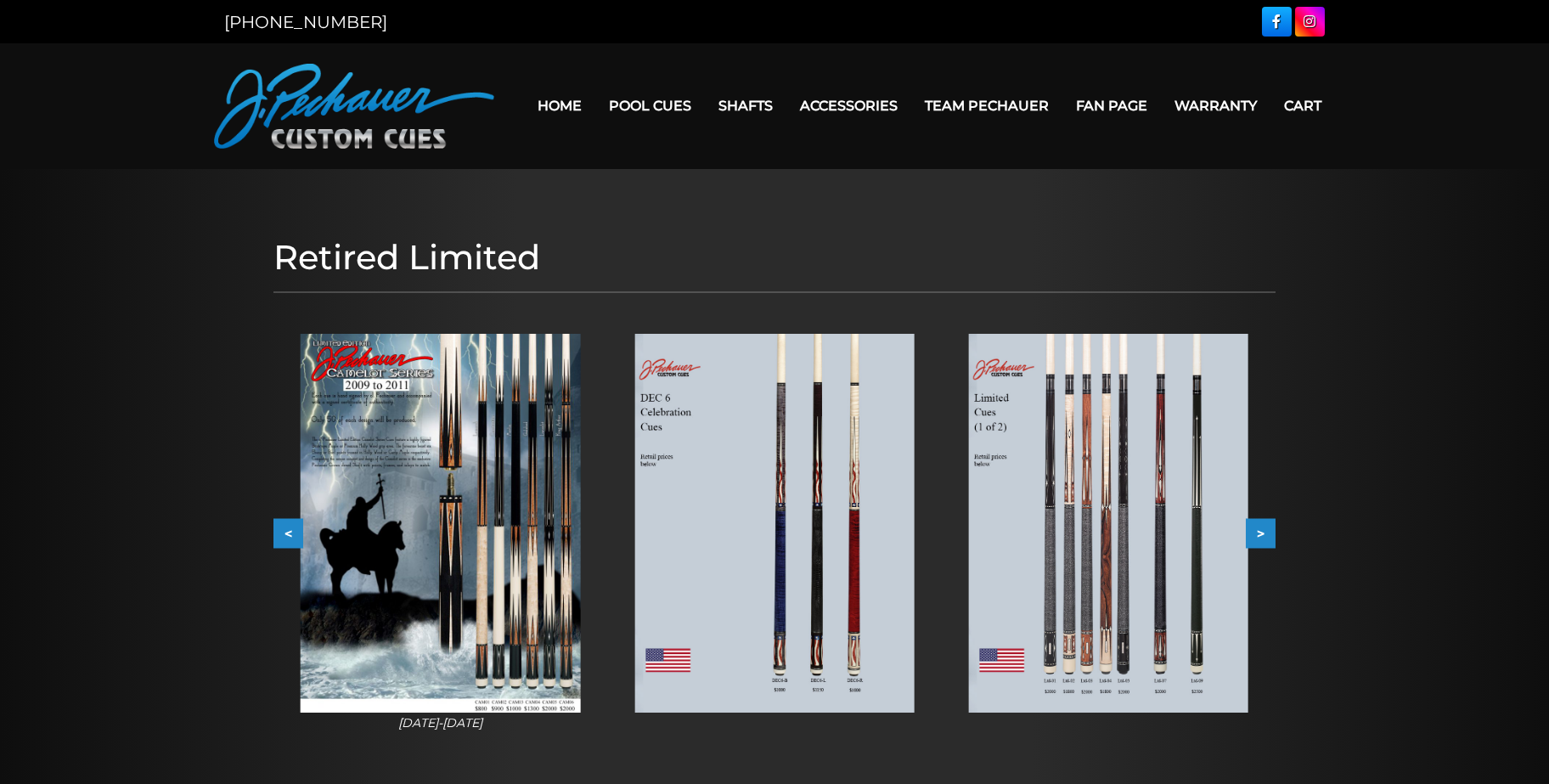
click at [288, 535] on button "<" at bounding box center [288, 533] width 30 height 30
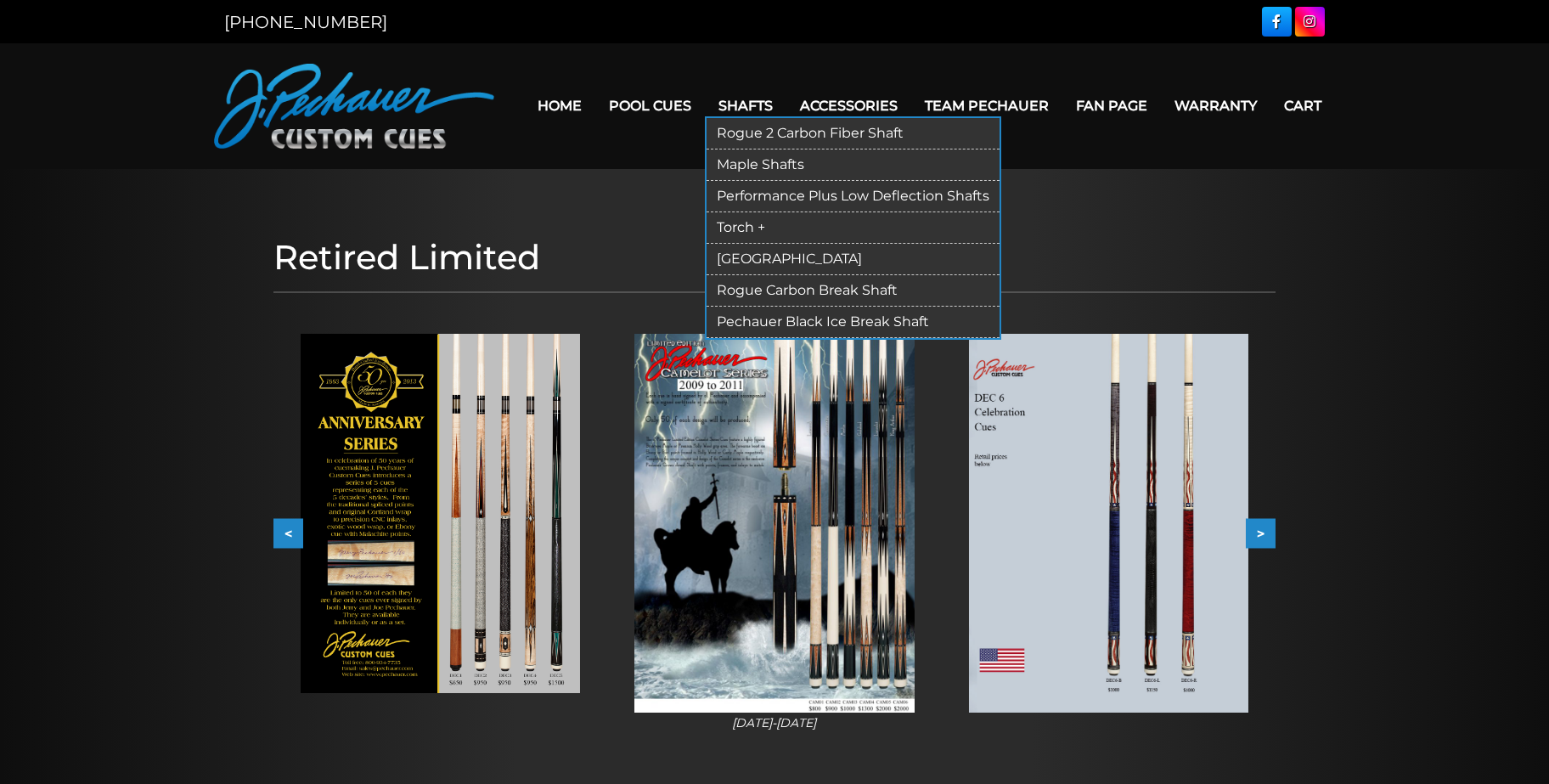
click at [753, 108] on link "Shafts" at bounding box center [746, 106] width 82 height 43
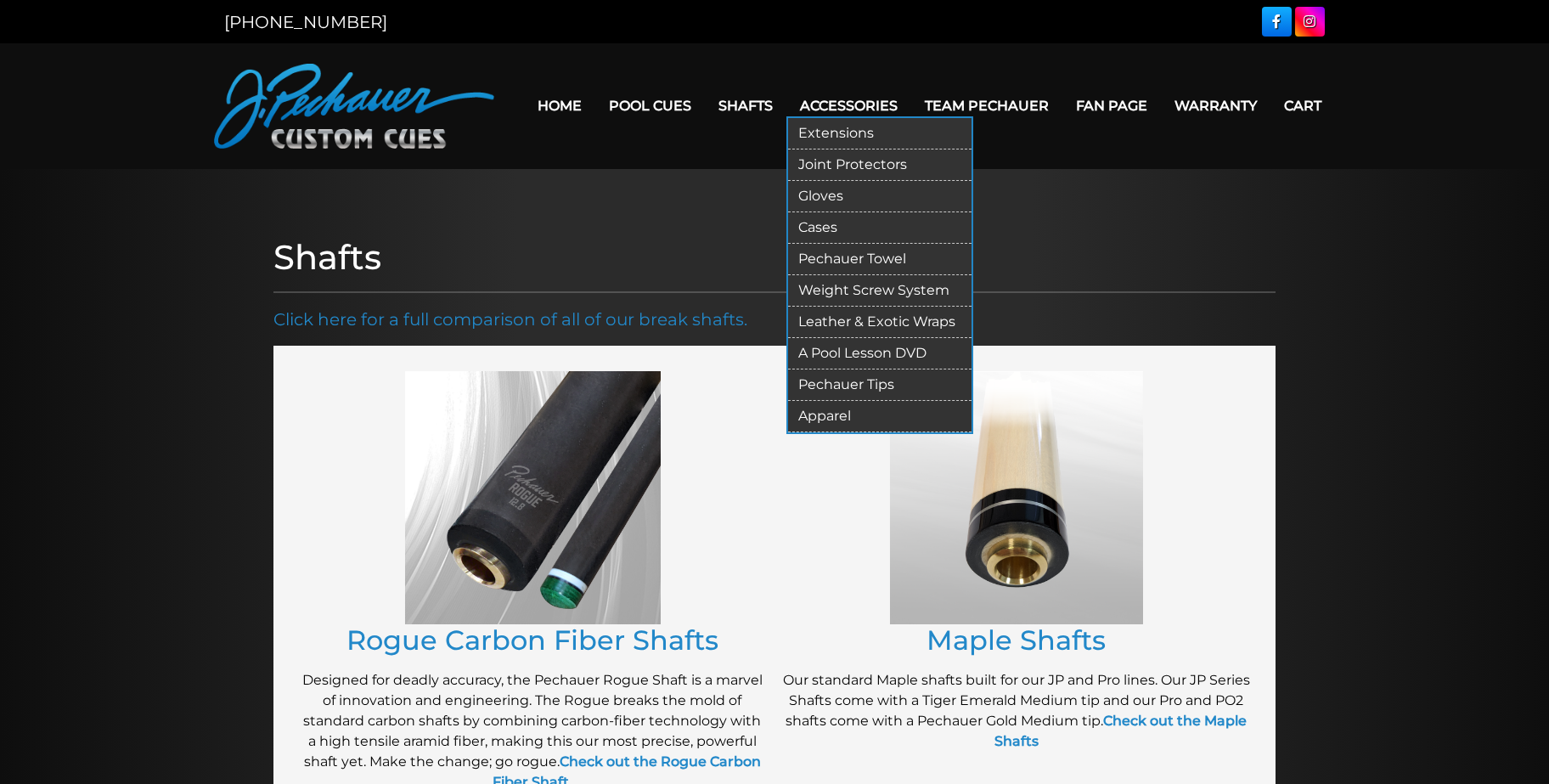
click at [838, 253] on link "Pechauer Towel" at bounding box center [879, 259] width 183 height 32
click at [860, 318] on link "Leather & Exotic Wraps" at bounding box center [879, 322] width 183 height 32
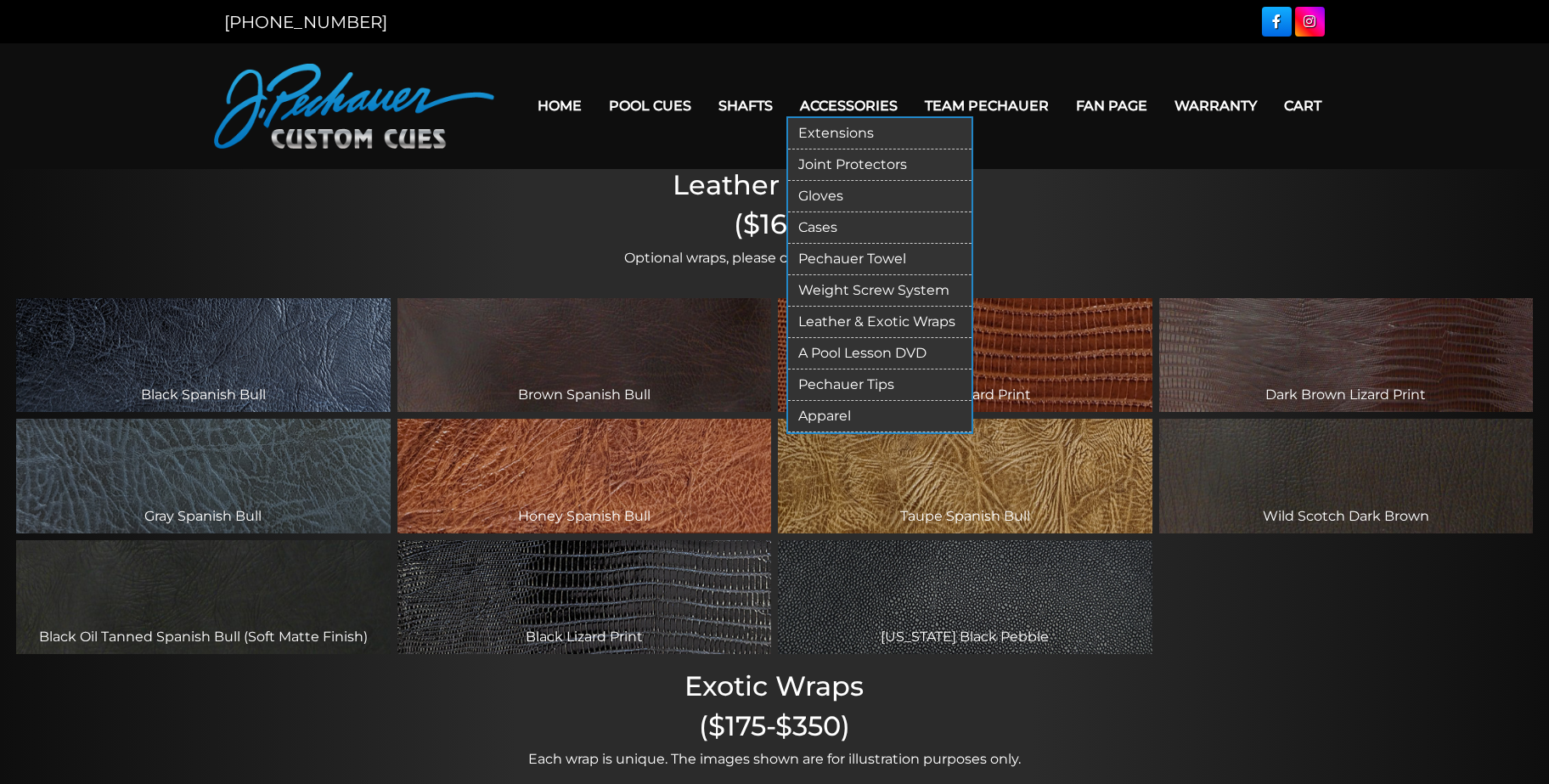
click at [832, 413] on link "Apparel" at bounding box center [879, 416] width 183 height 32
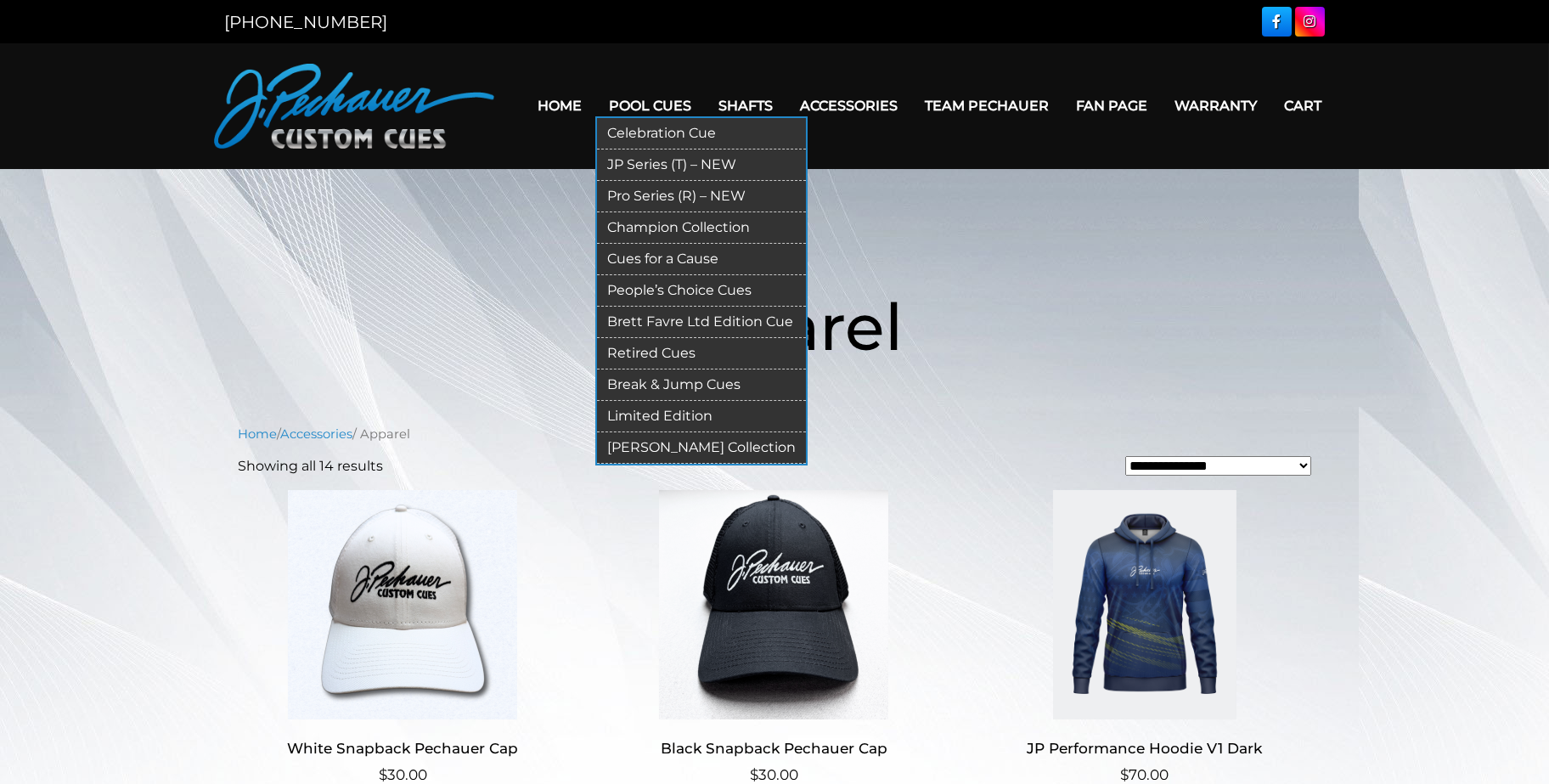
click at [679, 292] on link "People’s Choice Cues" at bounding box center [702, 291] width 209 height 32
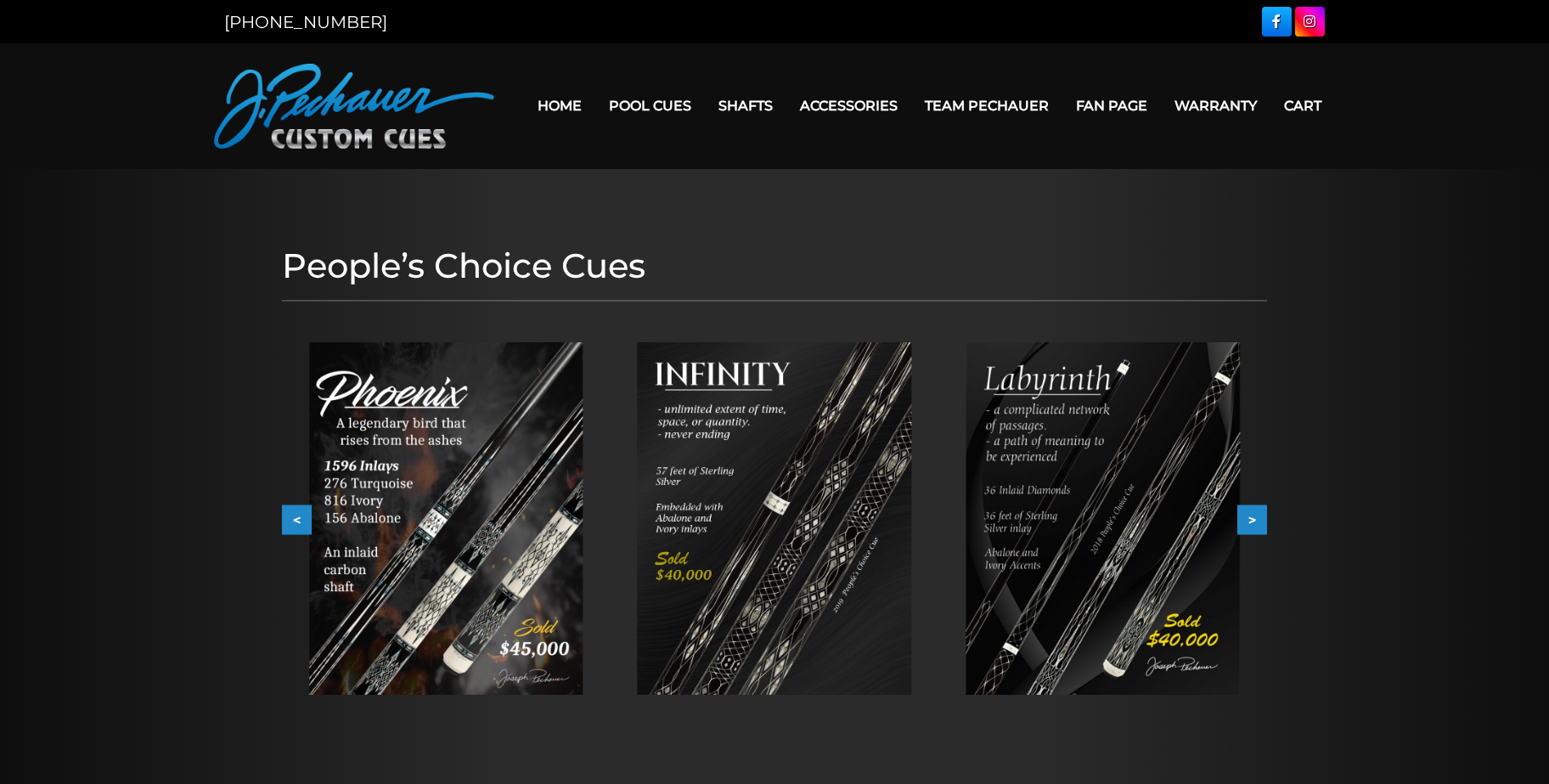
click at [1256, 525] on button ">" at bounding box center [1252, 520] width 30 height 30
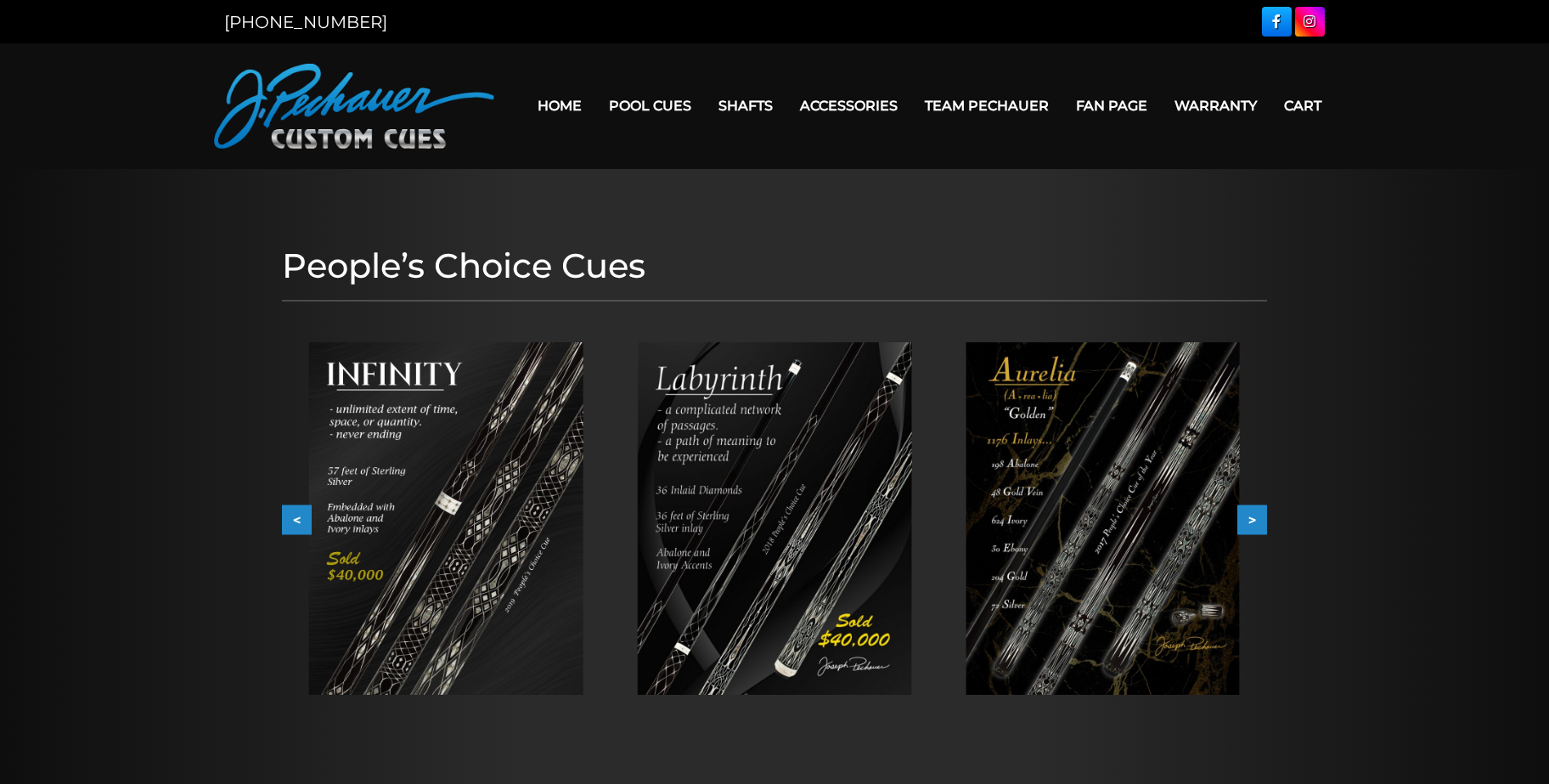
click at [1256, 525] on button ">" at bounding box center [1252, 520] width 30 height 30
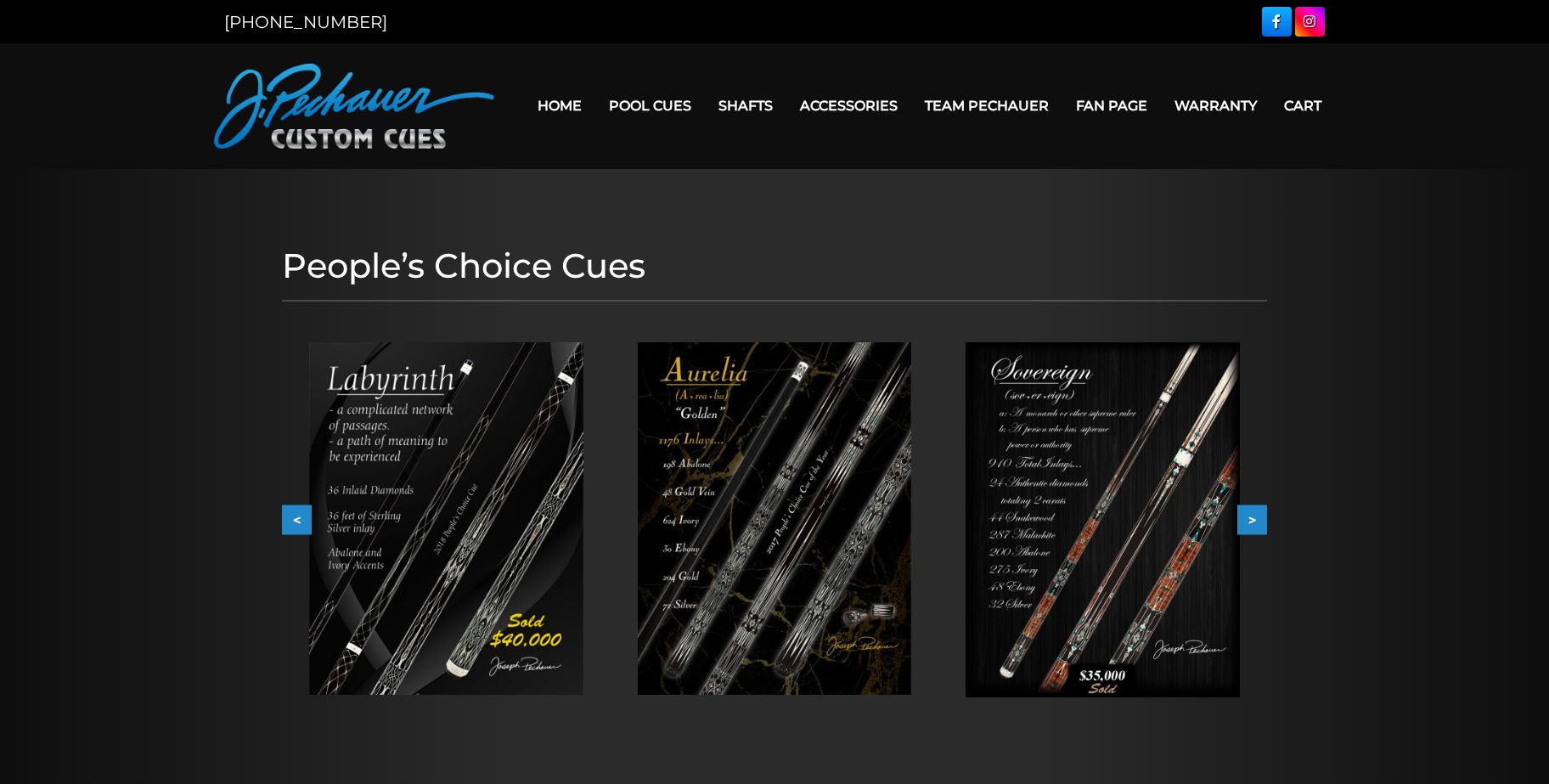
click at [1256, 525] on button ">" at bounding box center [1252, 520] width 30 height 30
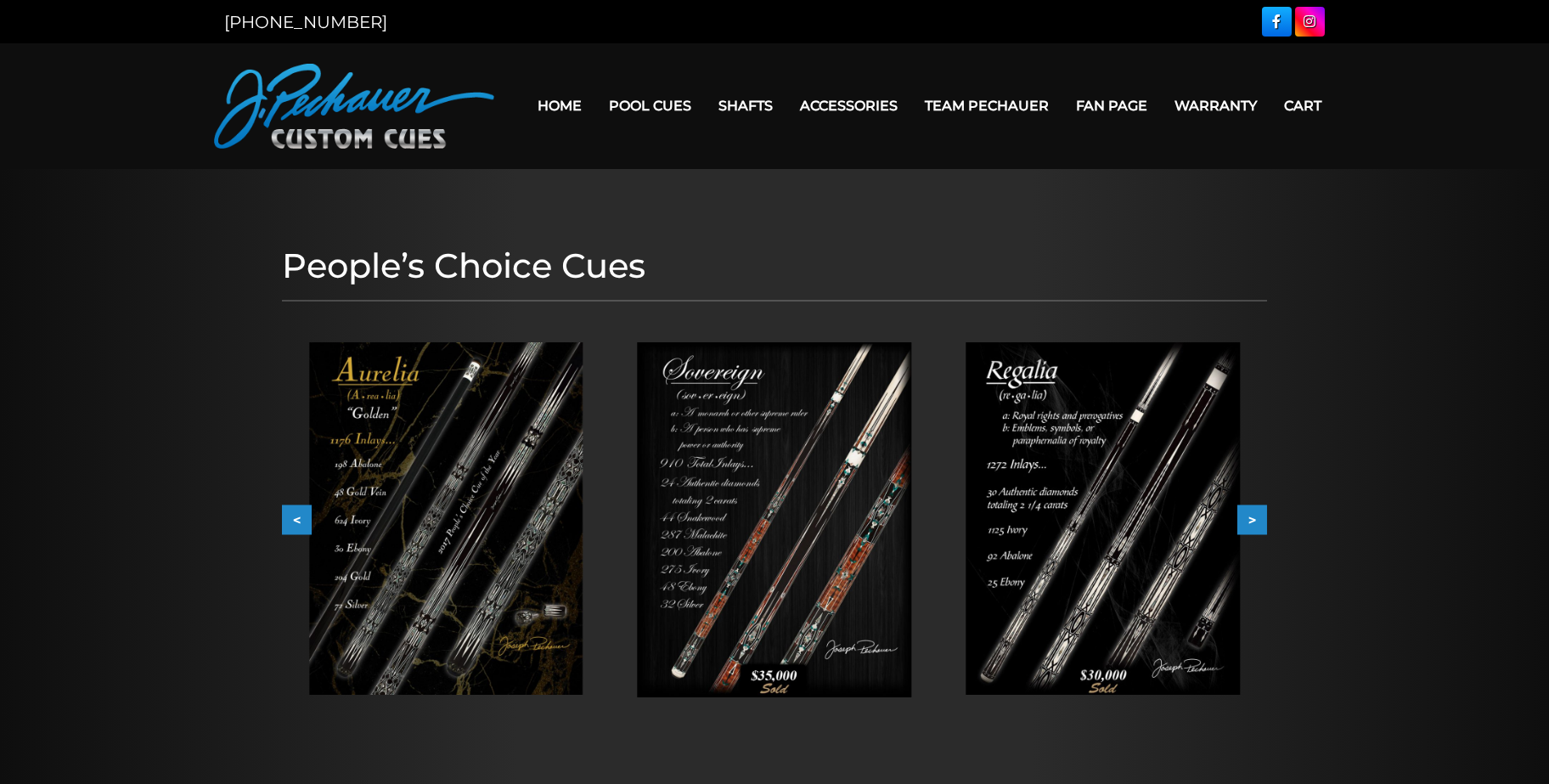
click at [1256, 525] on button ">" at bounding box center [1252, 520] width 30 height 30
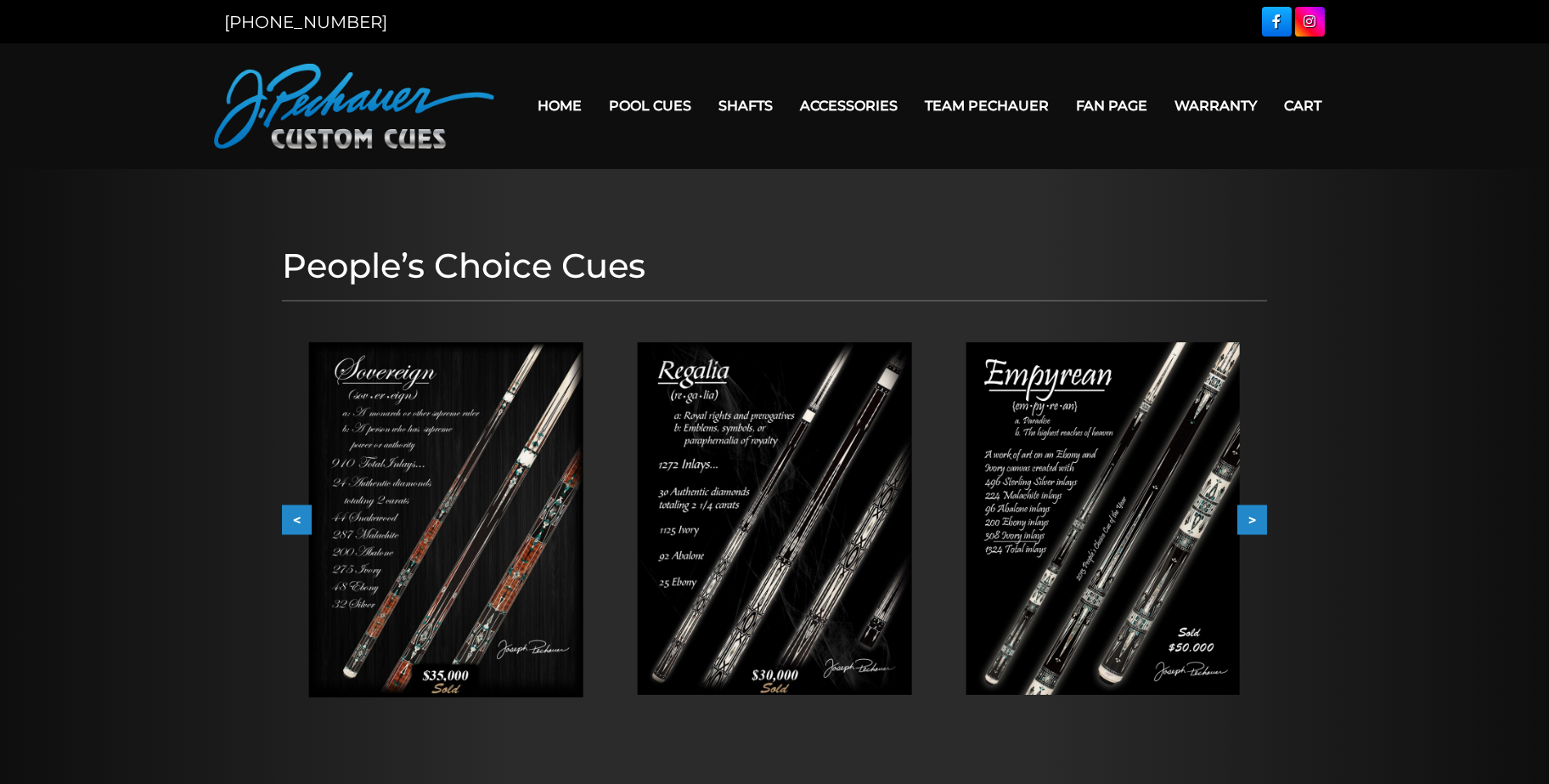
click at [1256, 525] on button ">" at bounding box center [1252, 520] width 30 height 30
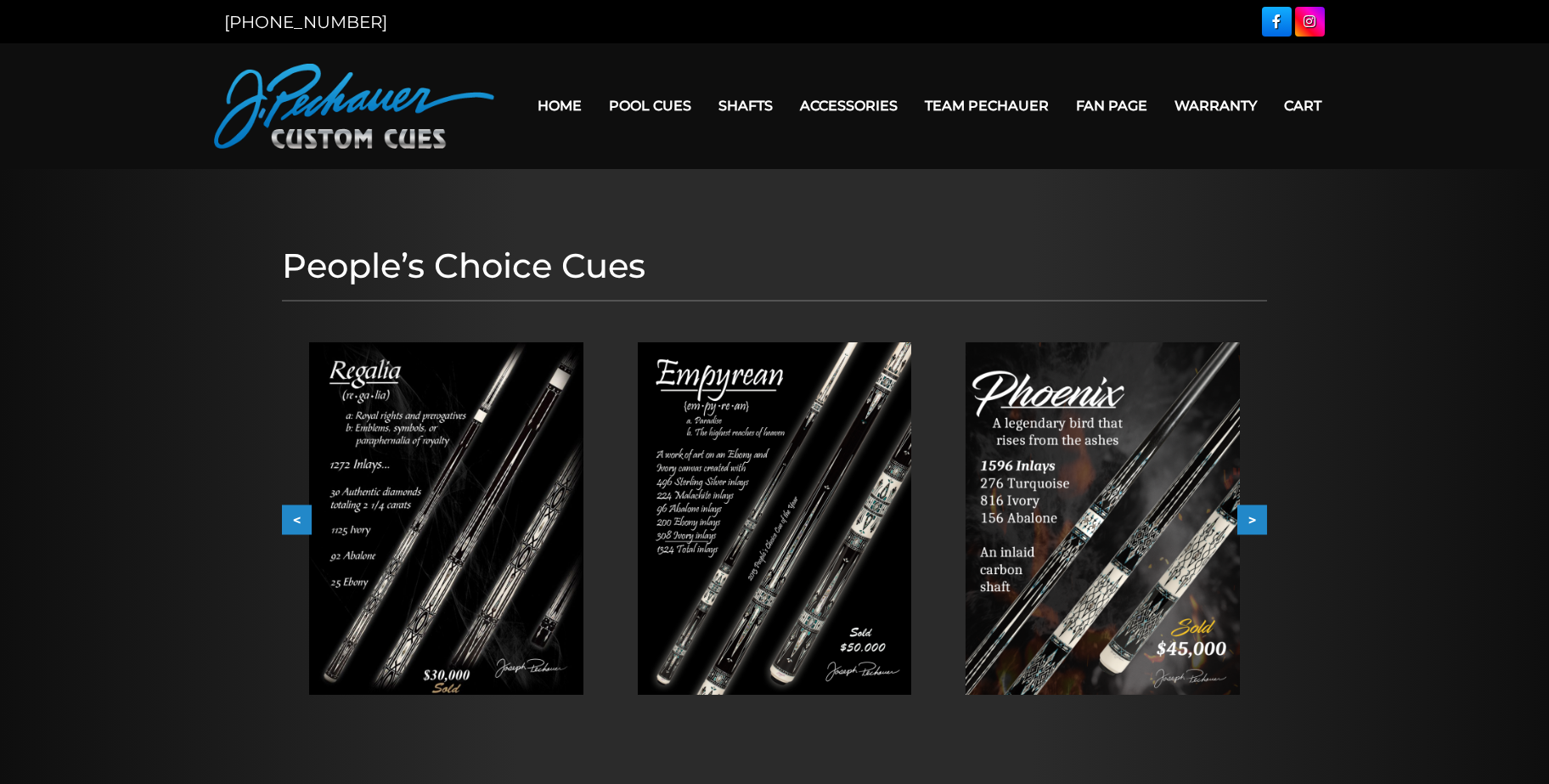
click at [1256, 525] on button ">" at bounding box center [1252, 520] width 30 height 30
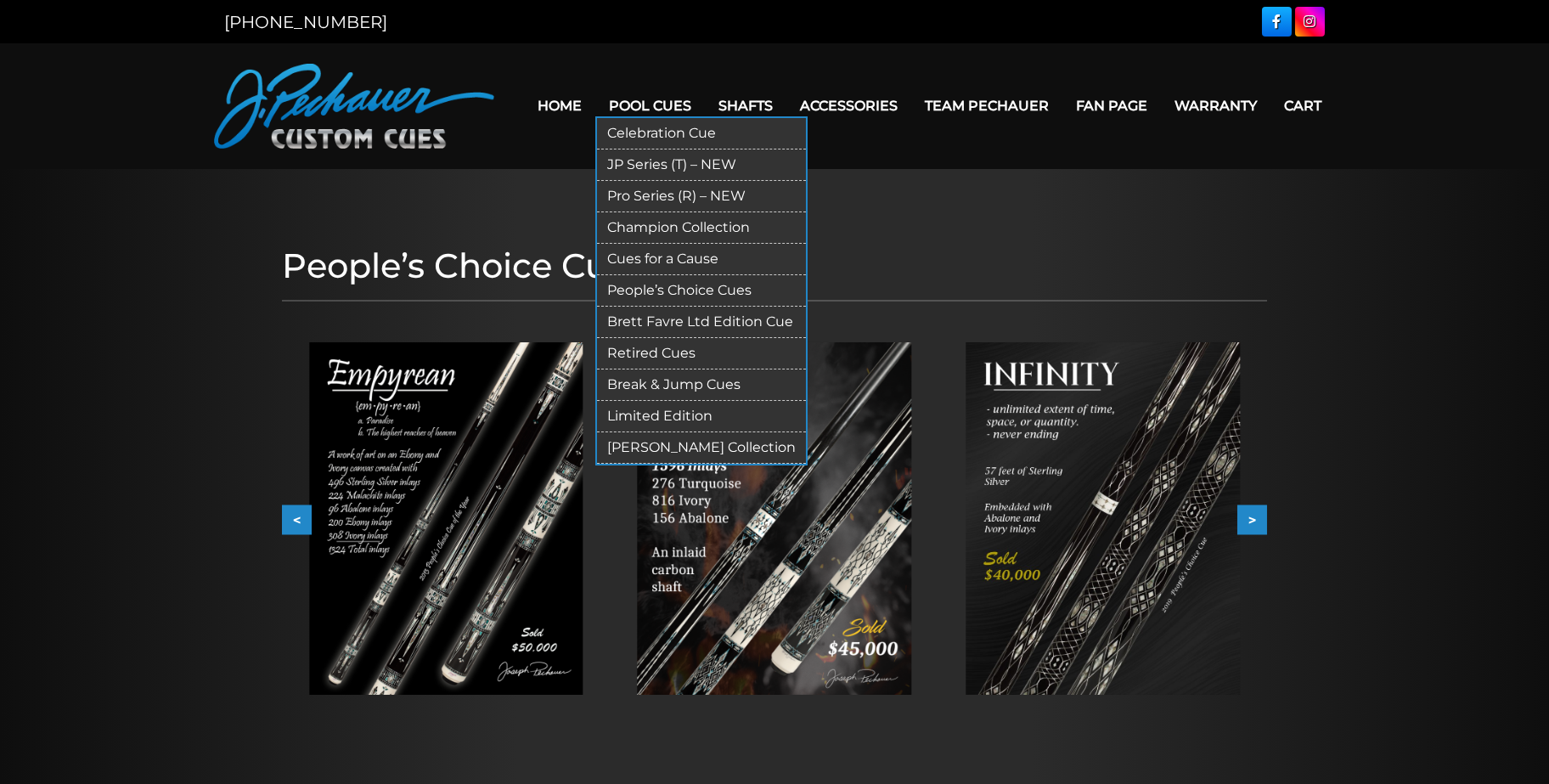
click at [647, 352] on link "Retired Cues" at bounding box center [702, 353] width 209 height 32
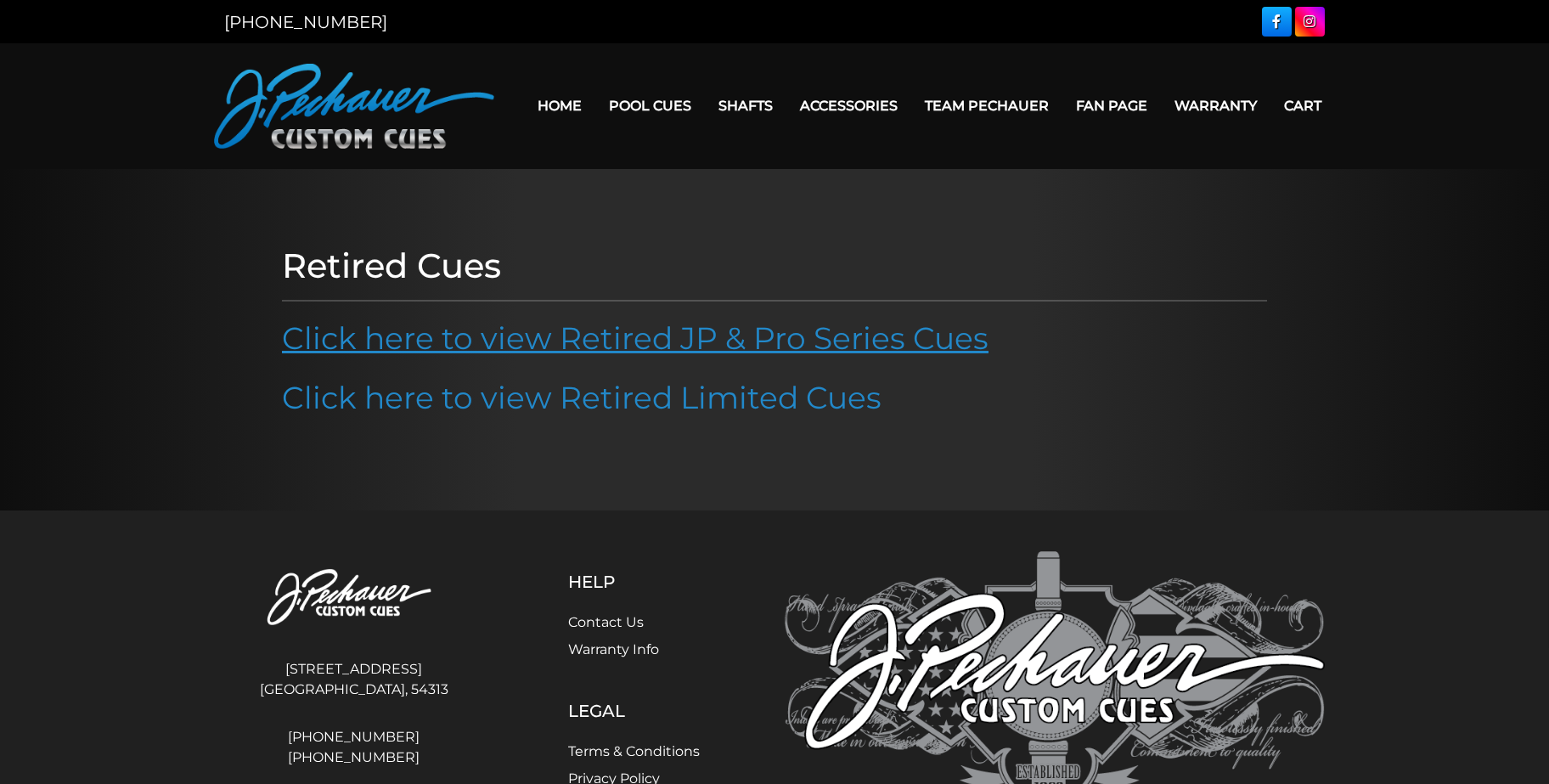
click at [647, 336] on link "Click here to view Retired JP & Pro Series Cues" at bounding box center [635, 338] width 706 height 37
